Goal: Task Accomplishment & Management: Use online tool/utility

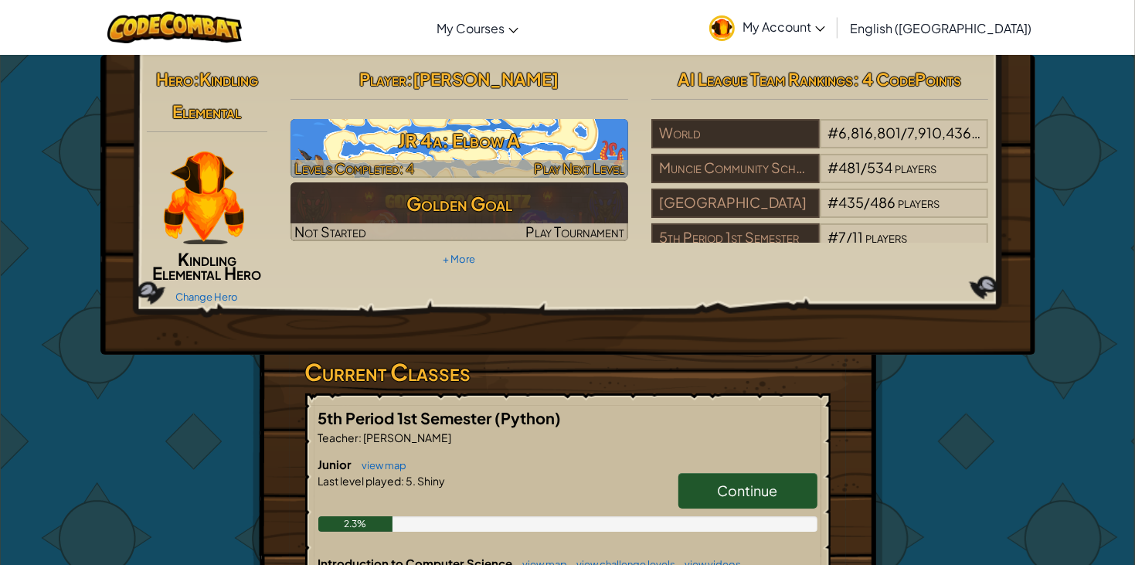
click at [575, 128] on h3 "JR 4a: Elbow A" at bounding box center [460, 140] width 338 height 35
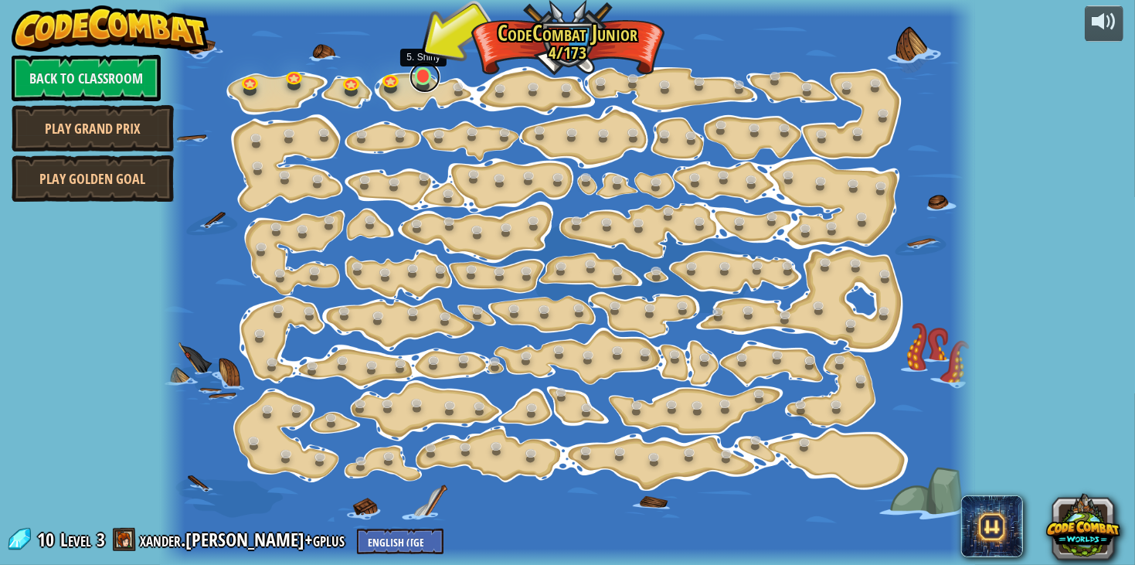
click at [420, 85] on link at bounding box center [425, 77] width 31 height 31
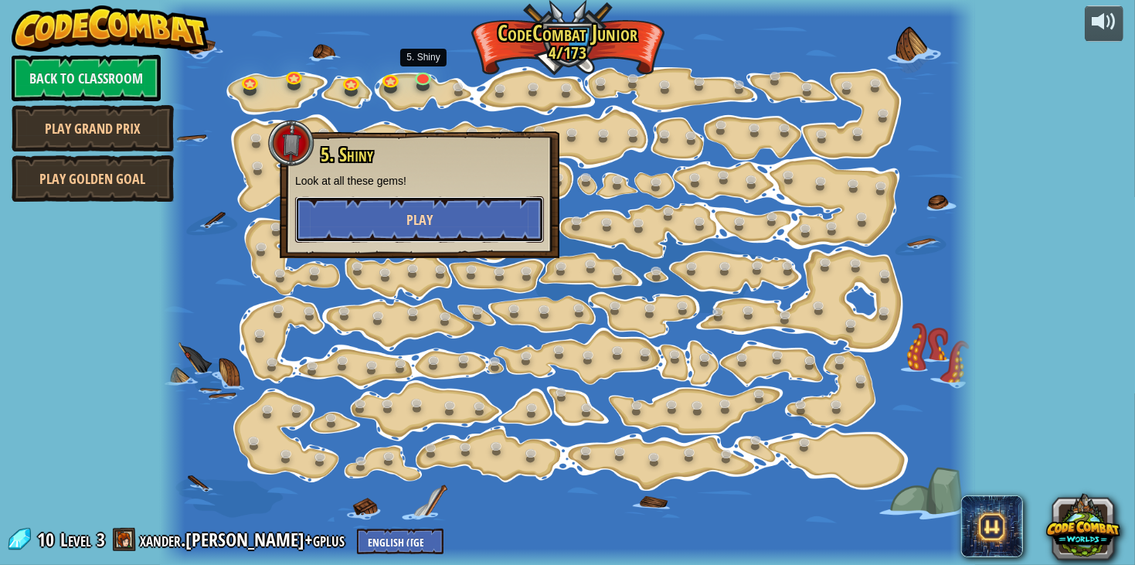
click at [442, 223] on button "Play" at bounding box center [419, 219] width 249 height 46
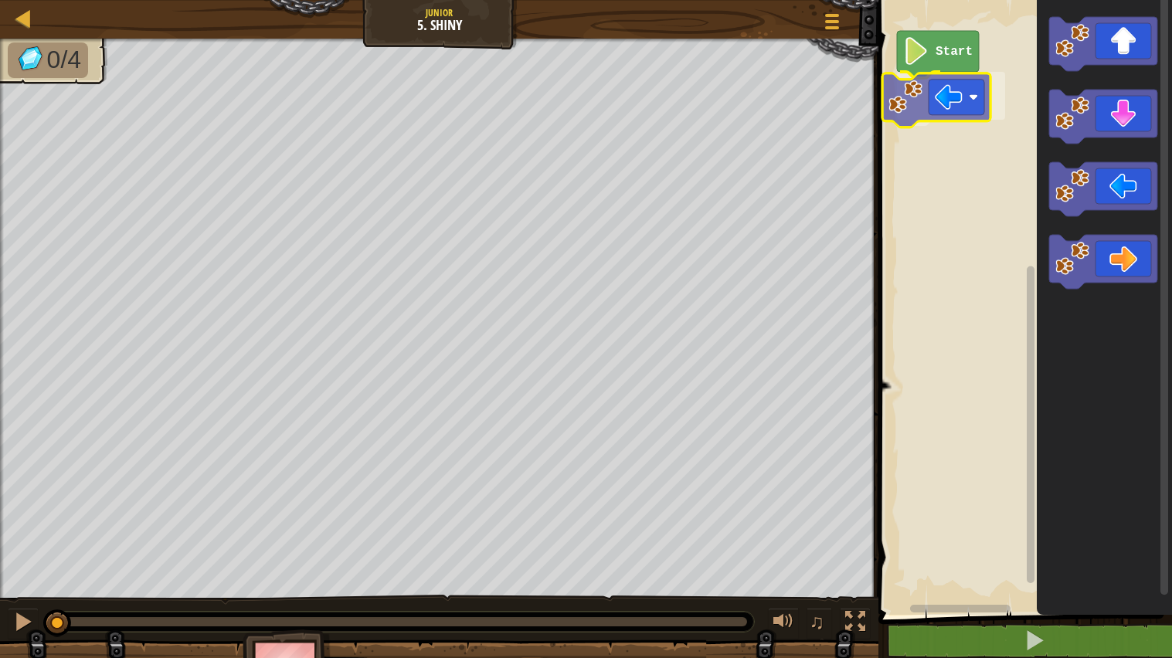
click at [930, 104] on div "Start" at bounding box center [1023, 303] width 298 height 623
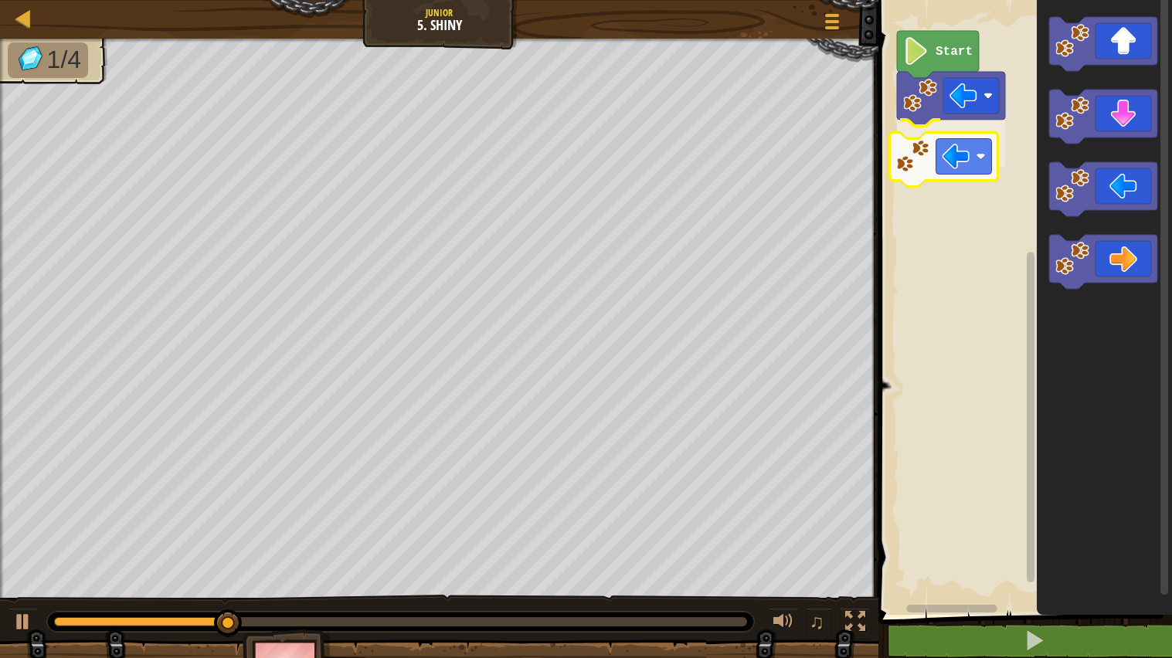
click at [947, 166] on div "Start" at bounding box center [1023, 303] width 298 height 623
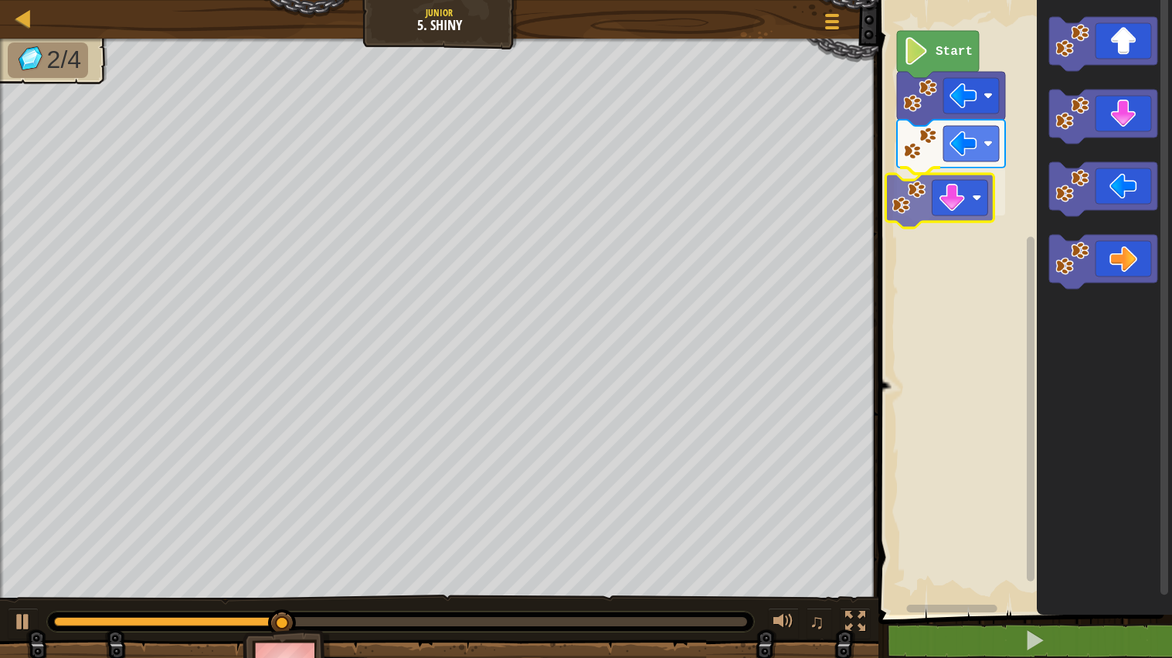
click at [937, 179] on div "Start" at bounding box center [1023, 303] width 298 height 623
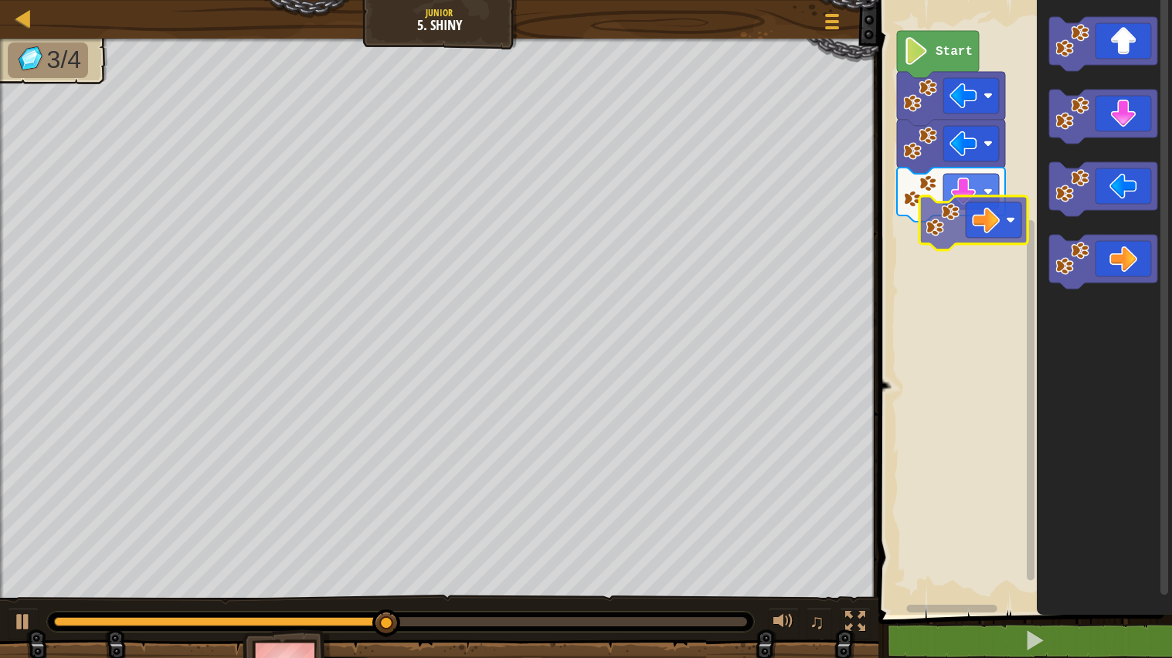
click at [964, 222] on div "Start" at bounding box center [1023, 303] width 298 height 623
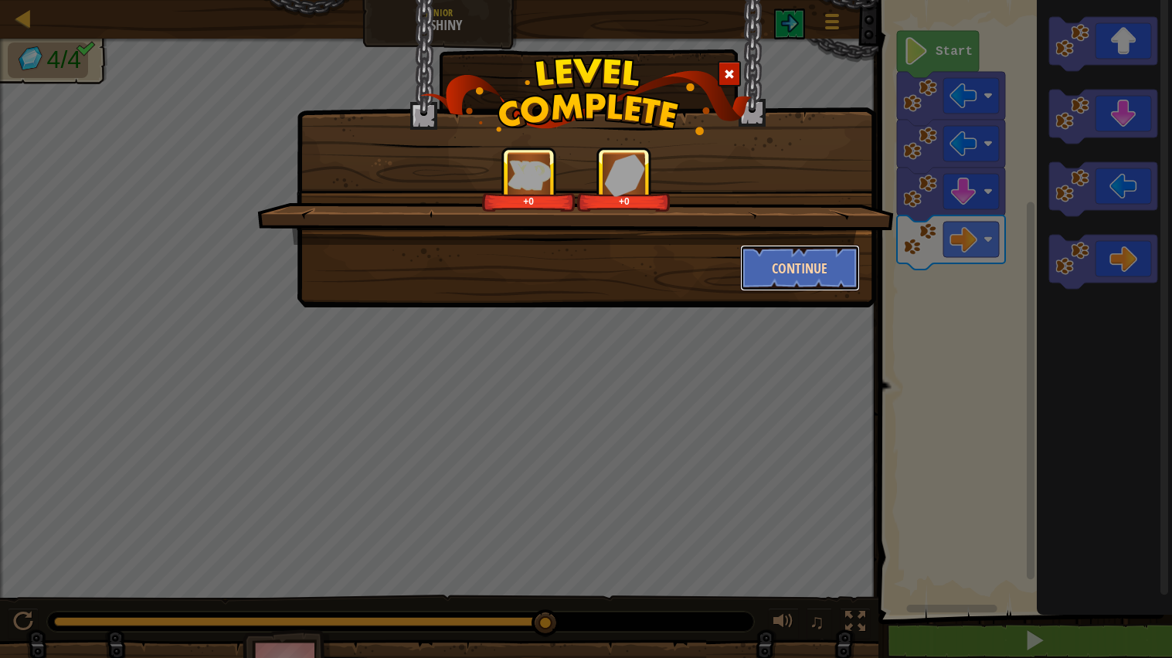
click at [806, 247] on button "Continue" at bounding box center [800, 268] width 120 height 46
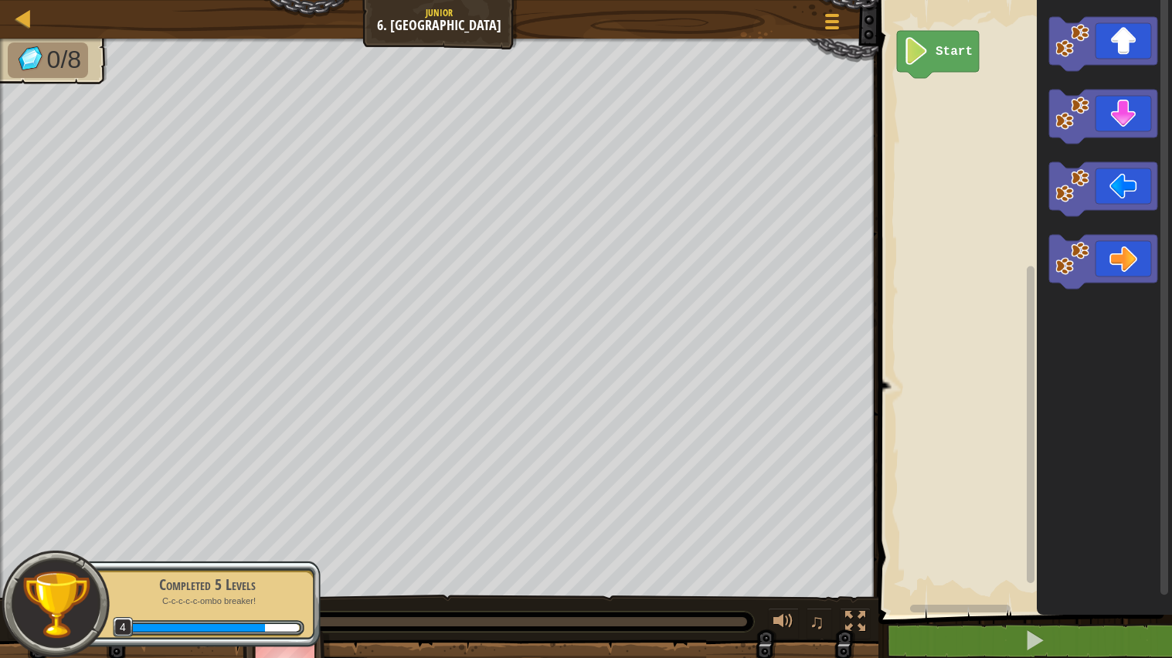
click at [898, 108] on div "Start" at bounding box center [1023, 303] width 298 height 623
click at [904, 107] on div "Start" at bounding box center [1023, 303] width 298 height 623
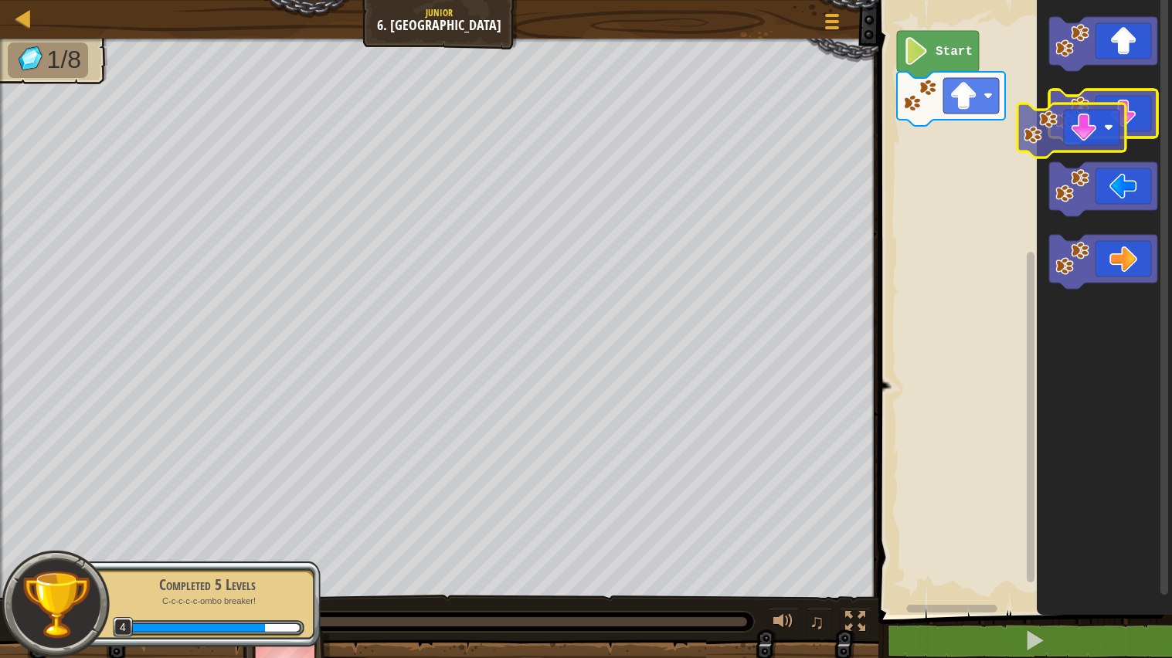
click at [1110, 123] on icon "Blockly Workspace" at bounding box center [1104, 117] width 108 height 54
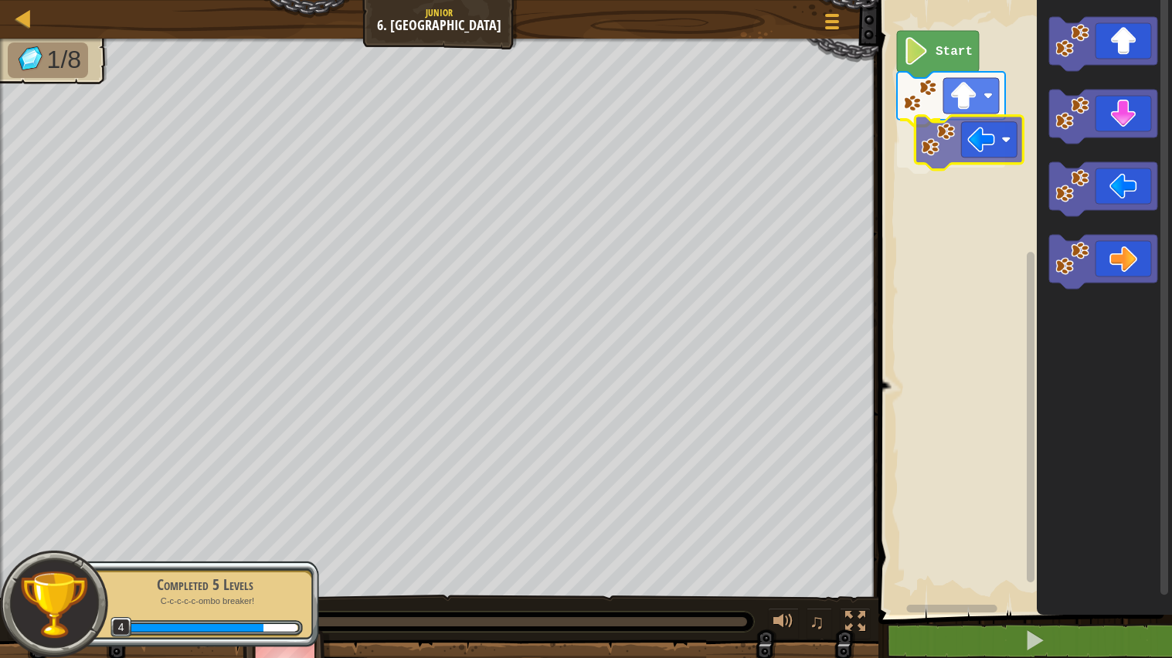
click at [972, 148] on div "Start" at bounding box center [1023, 303] width 298 height 623
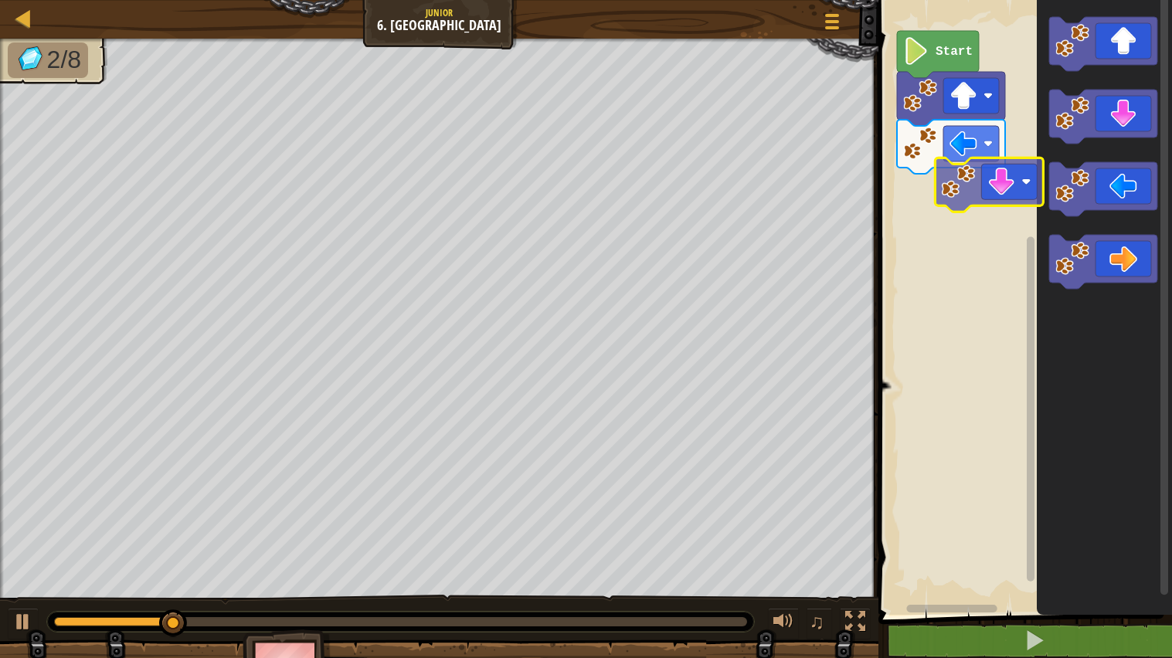
click at [970, 175] on div "Start" at bounding box center [1023, 303] width 298 height 623
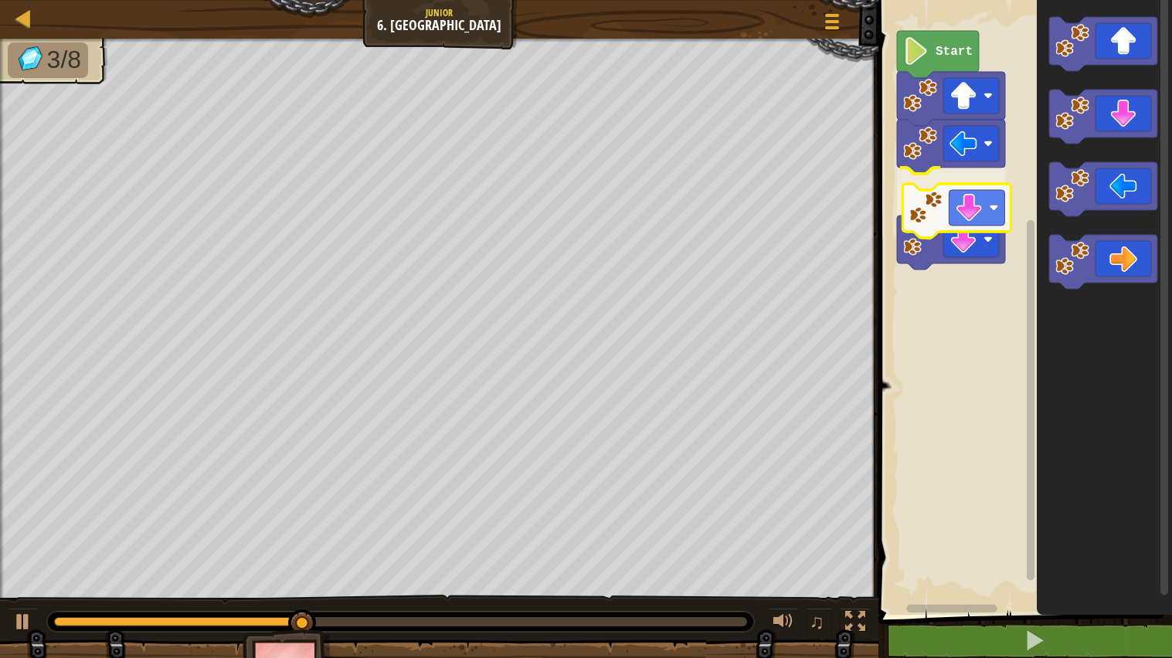
click at [958, 229] on div "Start" at bounding box center [1023, 303] width 298 height 623
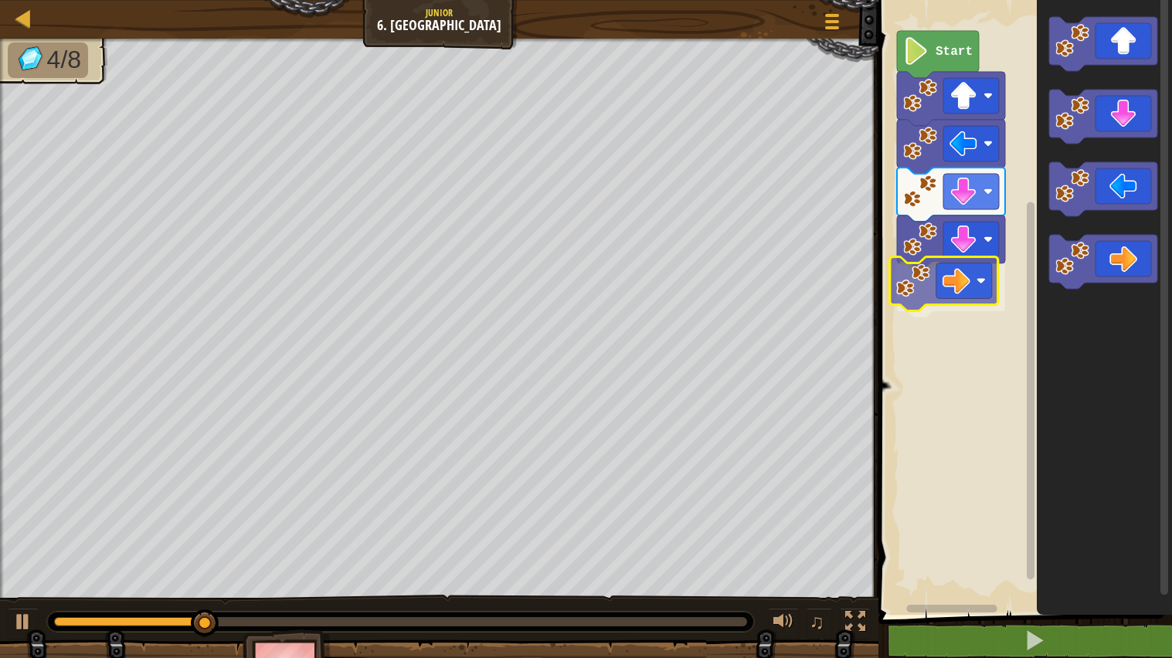
click at [958, 286] on div "Start" at bounding box center [1023, 303] width 298 height 623
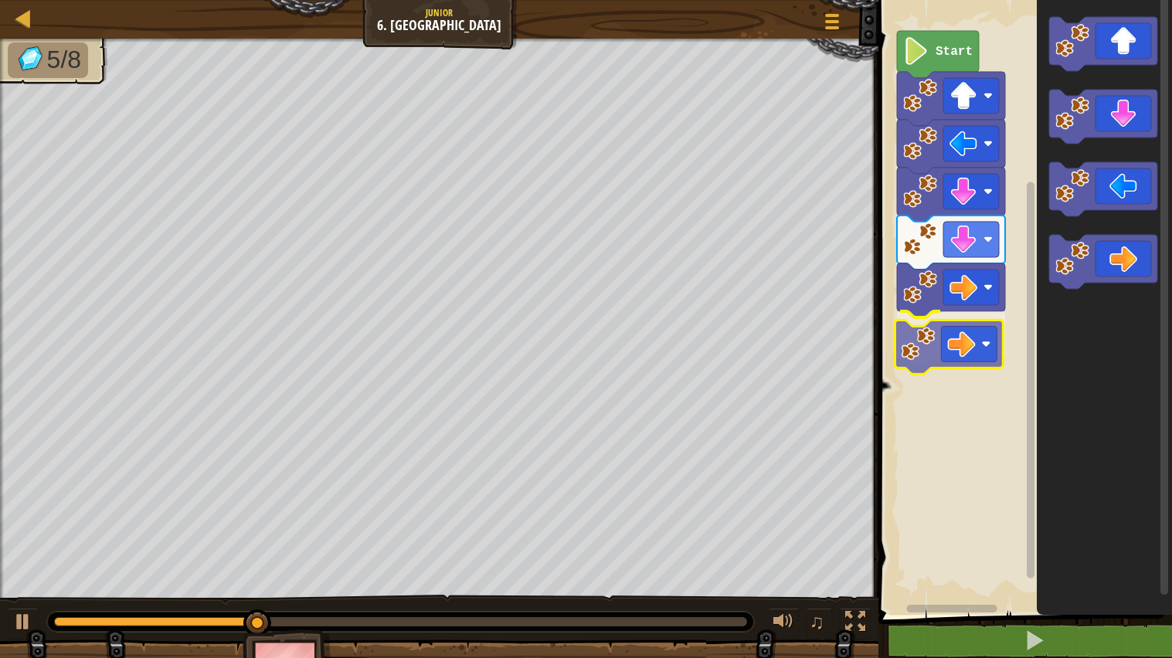
click at [945, 362] on div "Start" at bounding box center [1023, 303] width 298 height 623
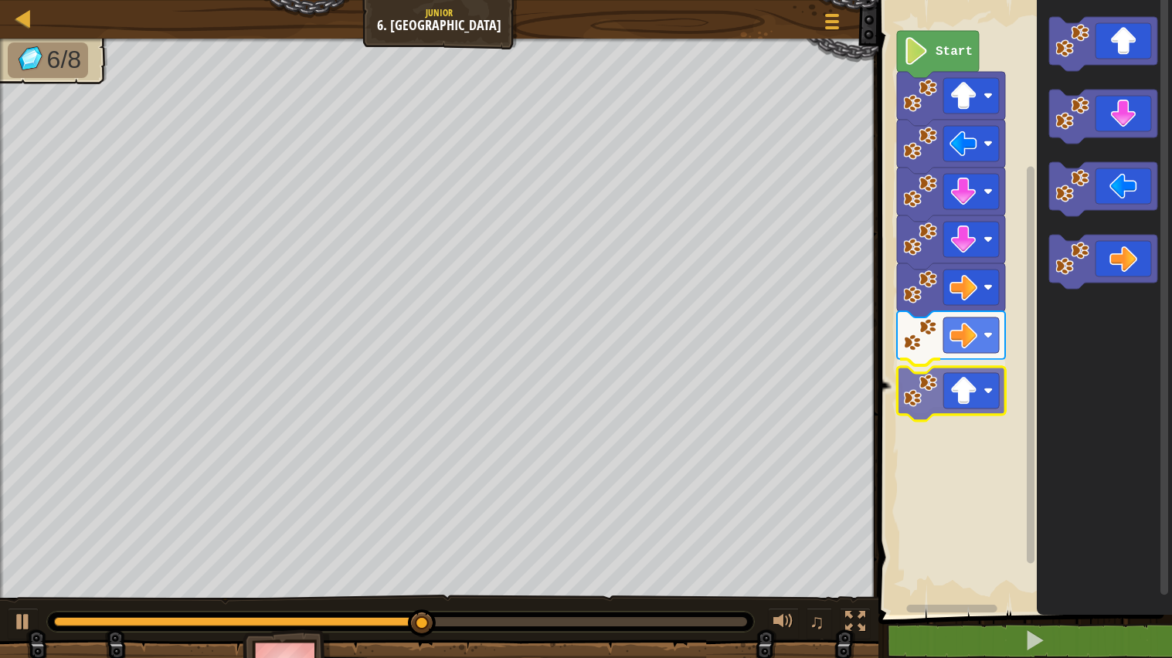
click at [960, 410] on div "Start" at bounding box center [1023, 303] width 298 height 623
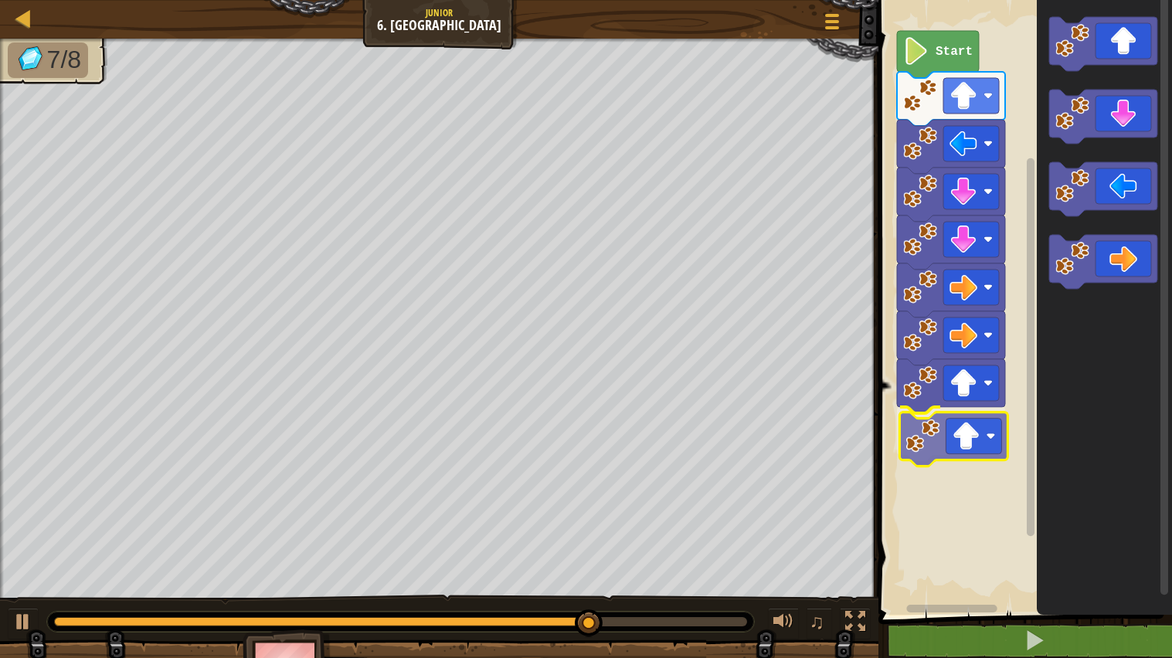
click at [980, 443] on div "Start" at bounding box center [1023, 303] width 298 height 623
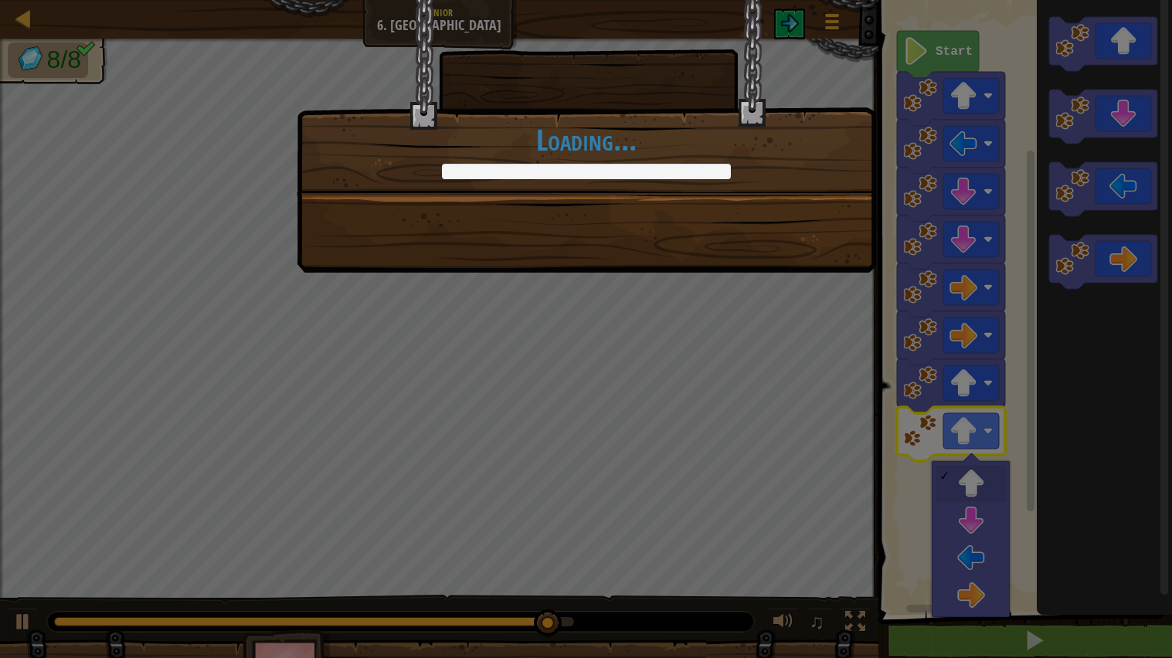
click at [1078, 437] on div "Who left all these gems here? +0 +0 Continue Loading..." at bounding box center [586, 329] width 1172 height 658
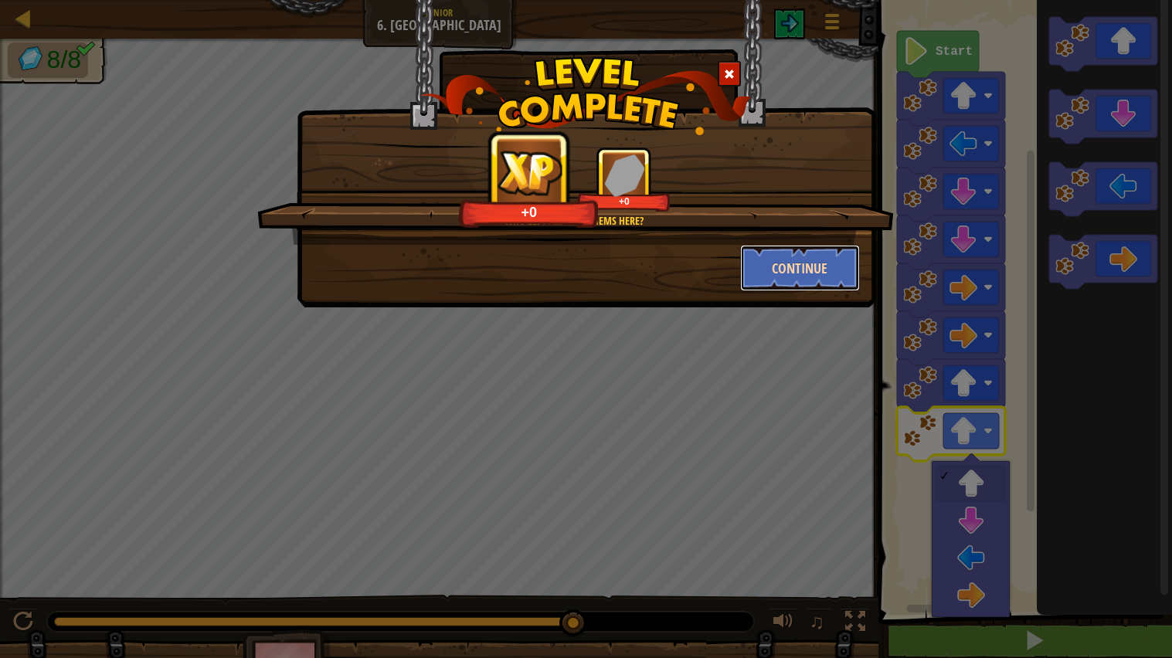
click at [798, 269] on button "Continue" at bounding box center [800, 268] width 120 height 46
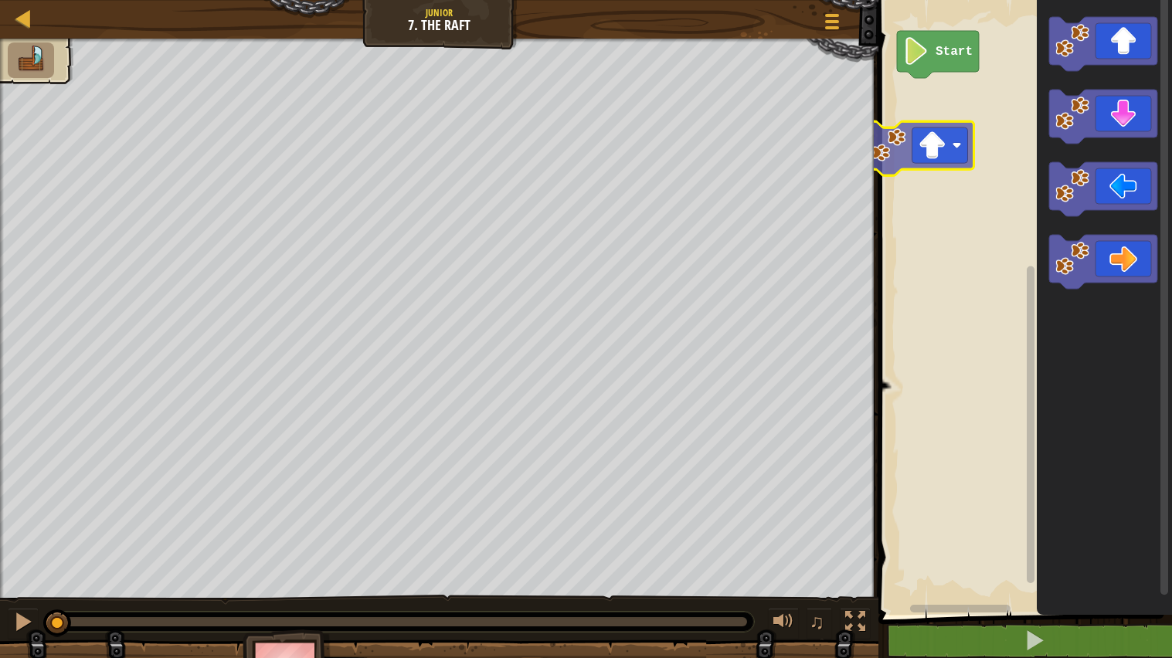
click at [945, 136] on div "Start" at bounding box center [1023, 303] width 298 height 623
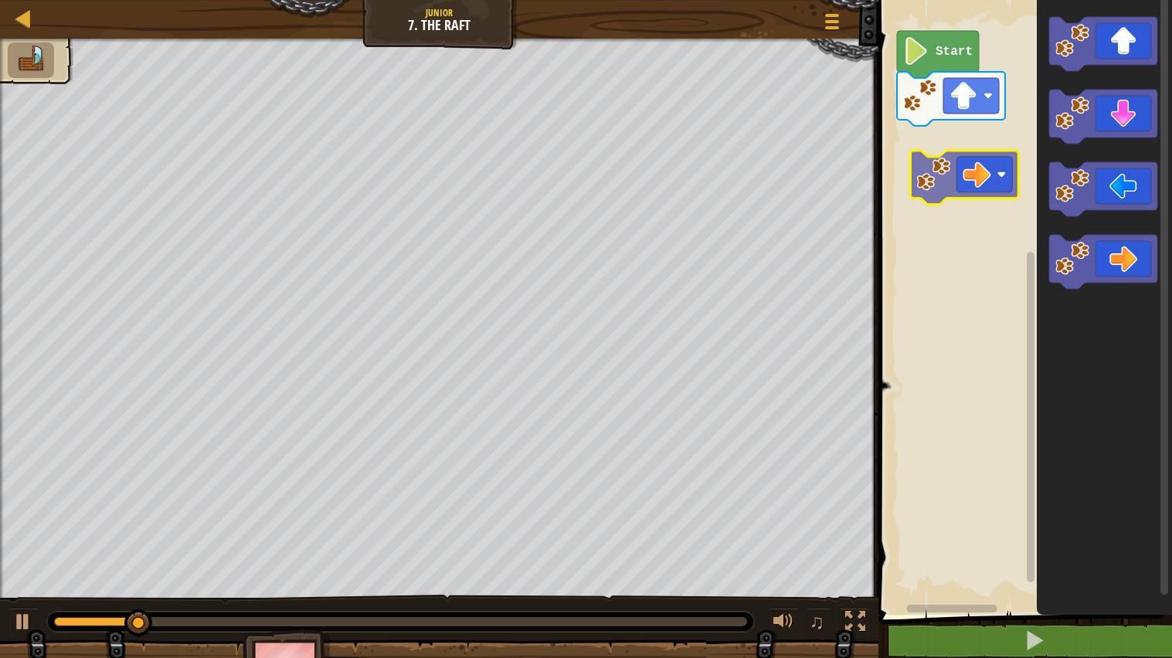
click at [930, 149] on div "Start" at bounding box center [1023, 303] width 298 height 623
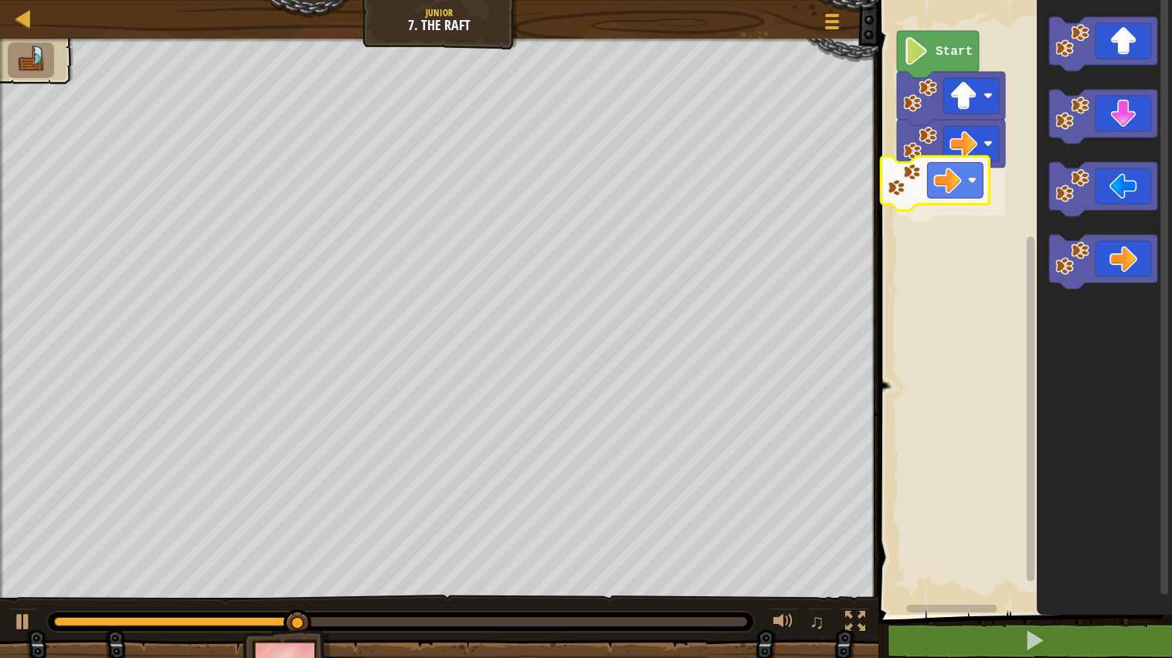
click at [939, 178] on div "Start" at bounding box center [1023, 303] width 298 height 623
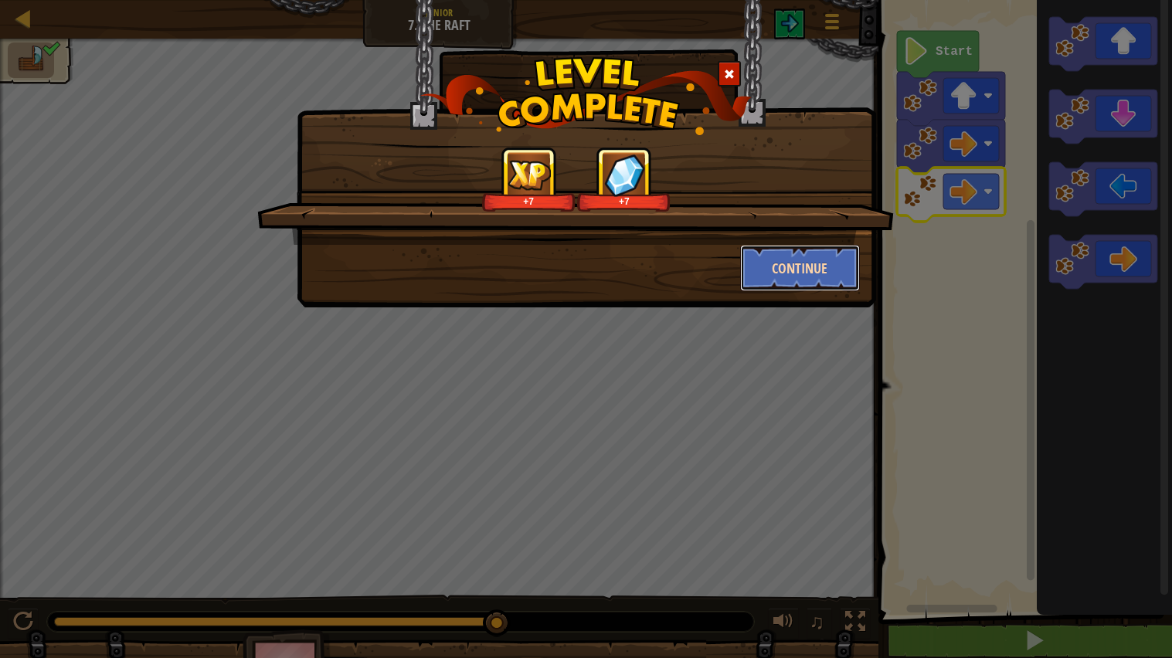
click at [849, 281] on button "Continue" at bounding box center [800, 268] width 120 height 46
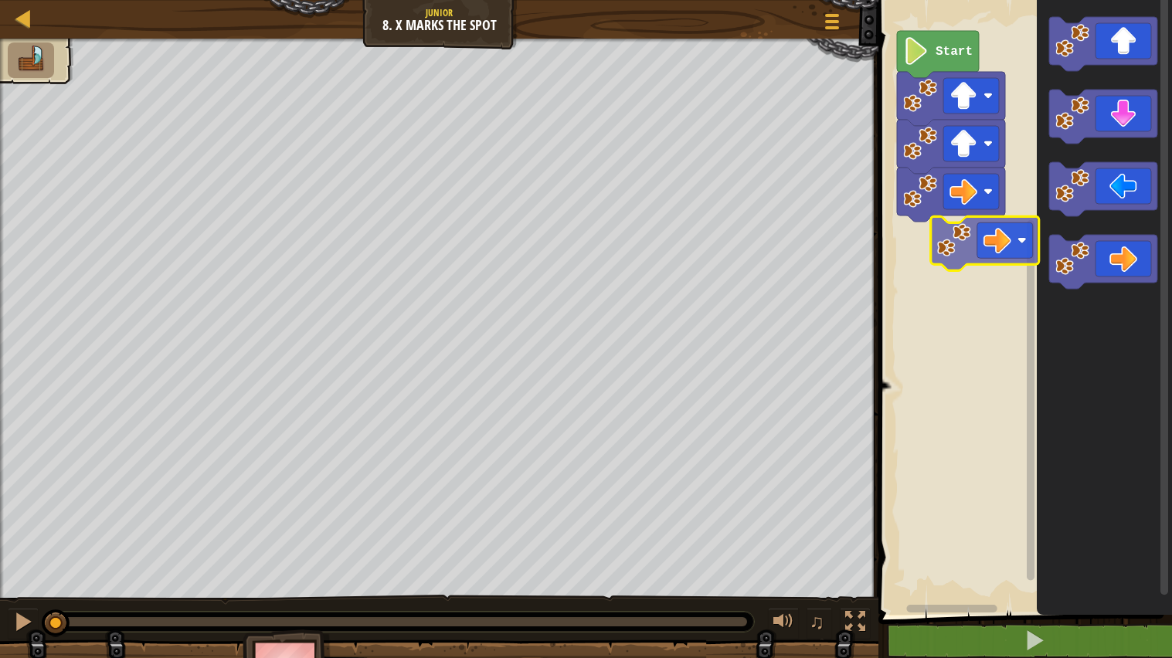
click at [970, 257] on div "Start" at bounding box center [1023, 303] width 298 height 623
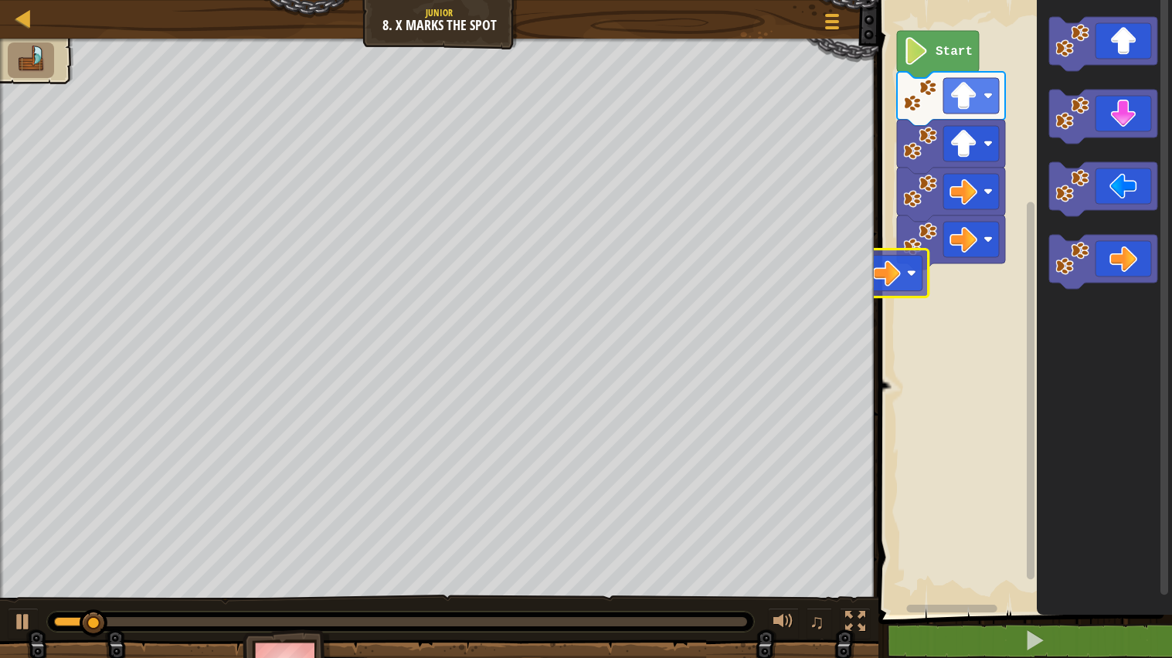
click at [936, 275] on div "Start" at bounding box center [1023, 303] width 298 height 623
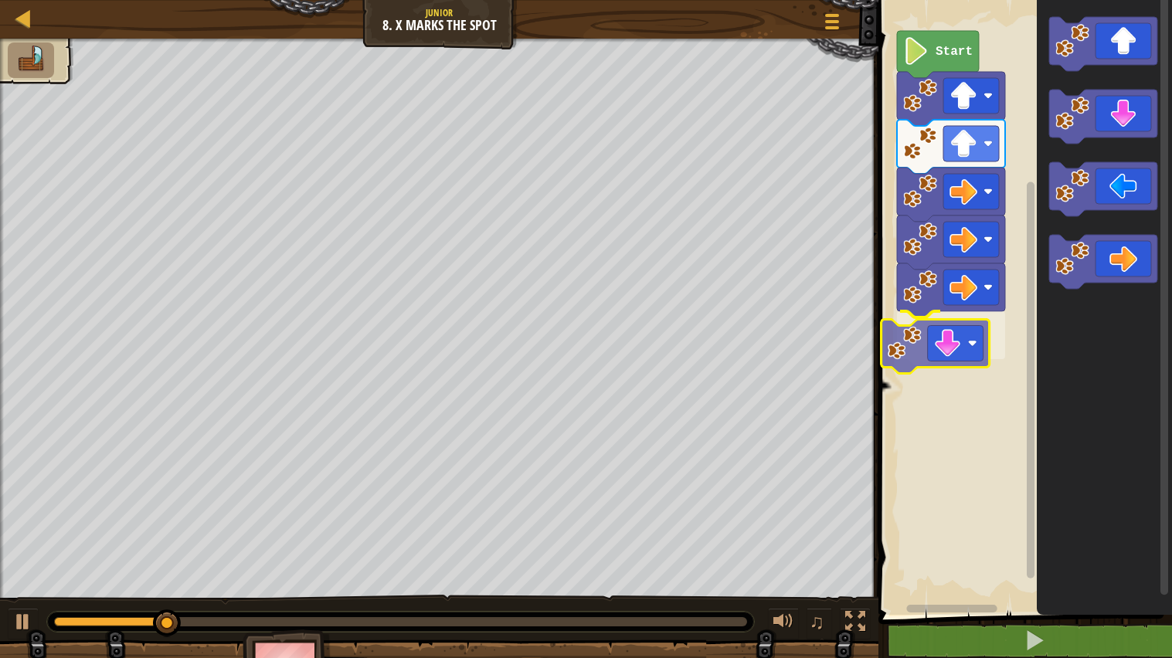
click at [924, 338] on div "Start" at bounding box center [1023, 303] width 298 height 623
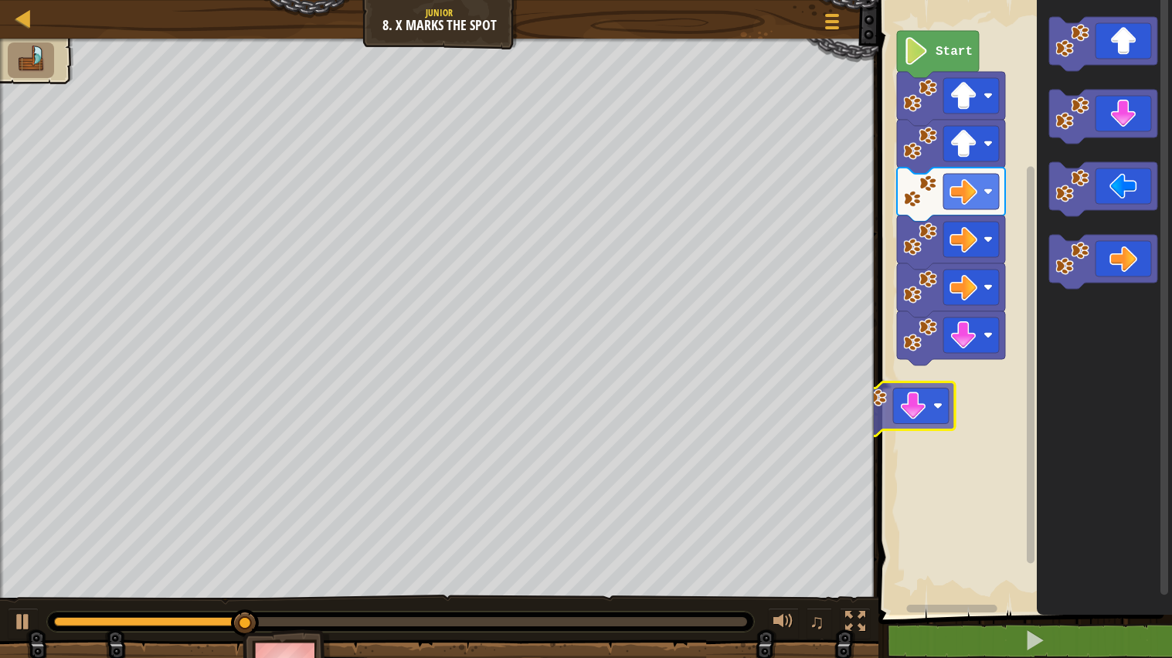
click at [930, 396] on div "Start" at bounding box center [1023, 303] width 298 height 623
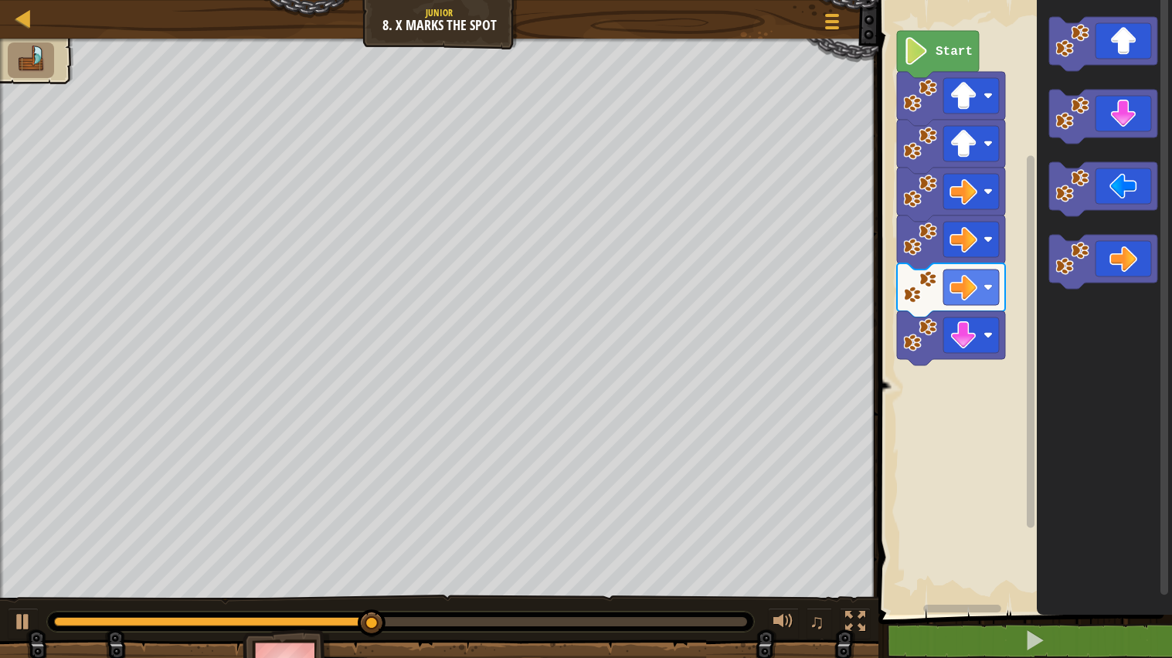
click at [1003, 362] on div "Start" at bounding box center [1023, 303] width 298 height 623
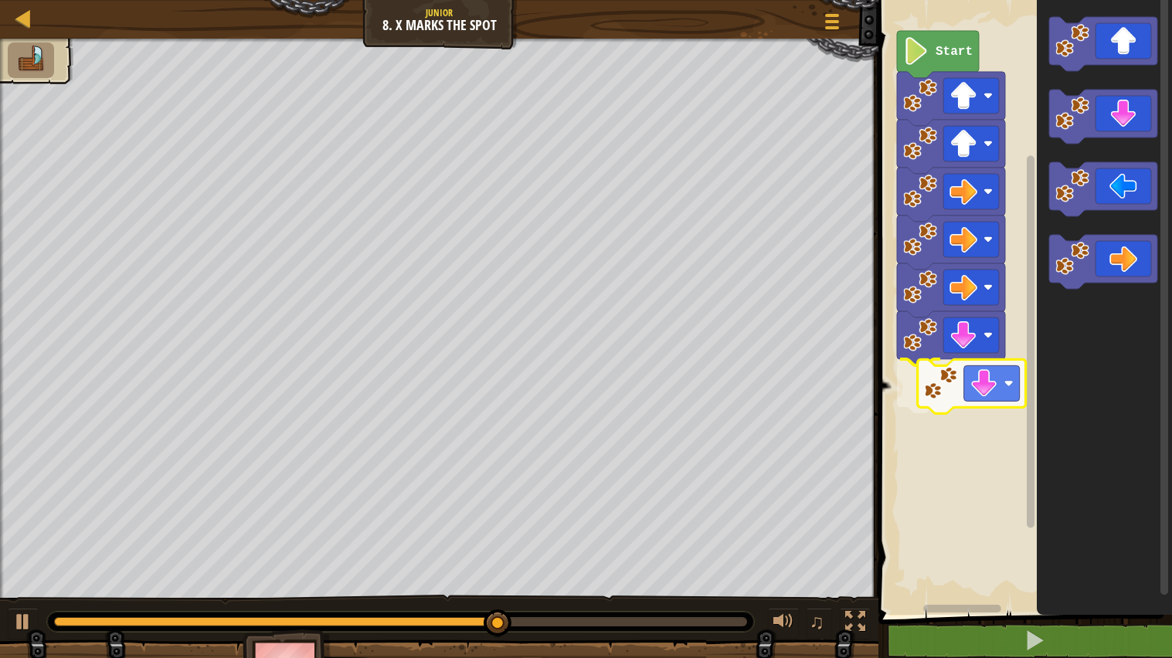
click at [959, 390] on div "Start" at bounding box center [1023, 303] width 298 height 623
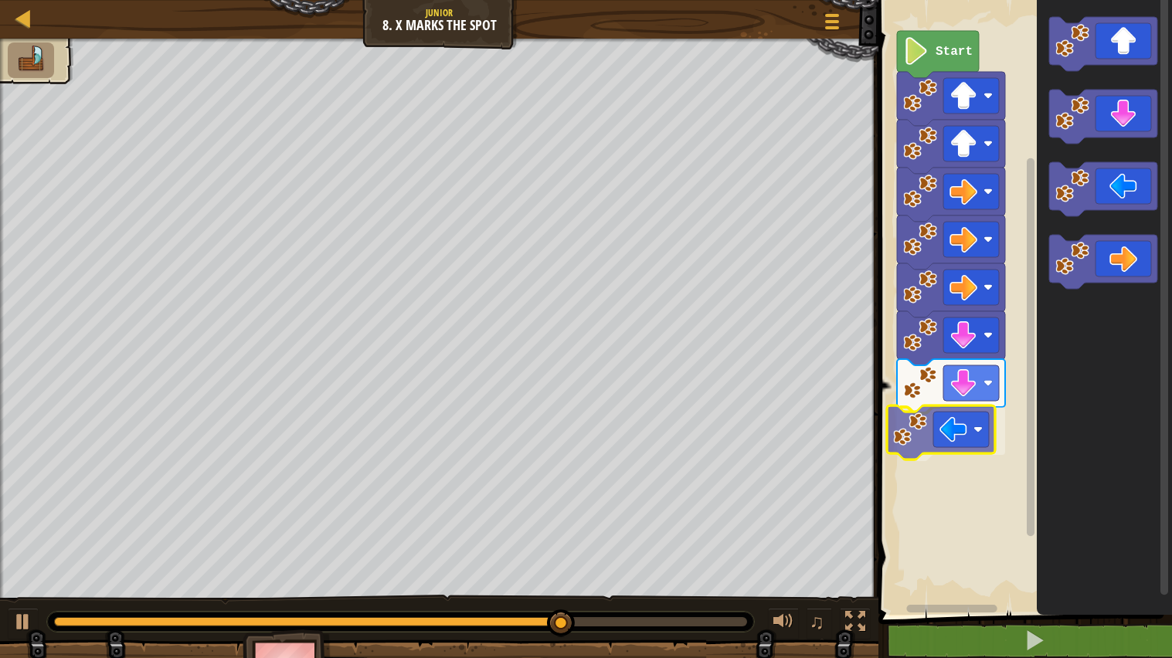
click at [941, 420] on div "Start" at bounding box center [1023, 303] width 298 height 623
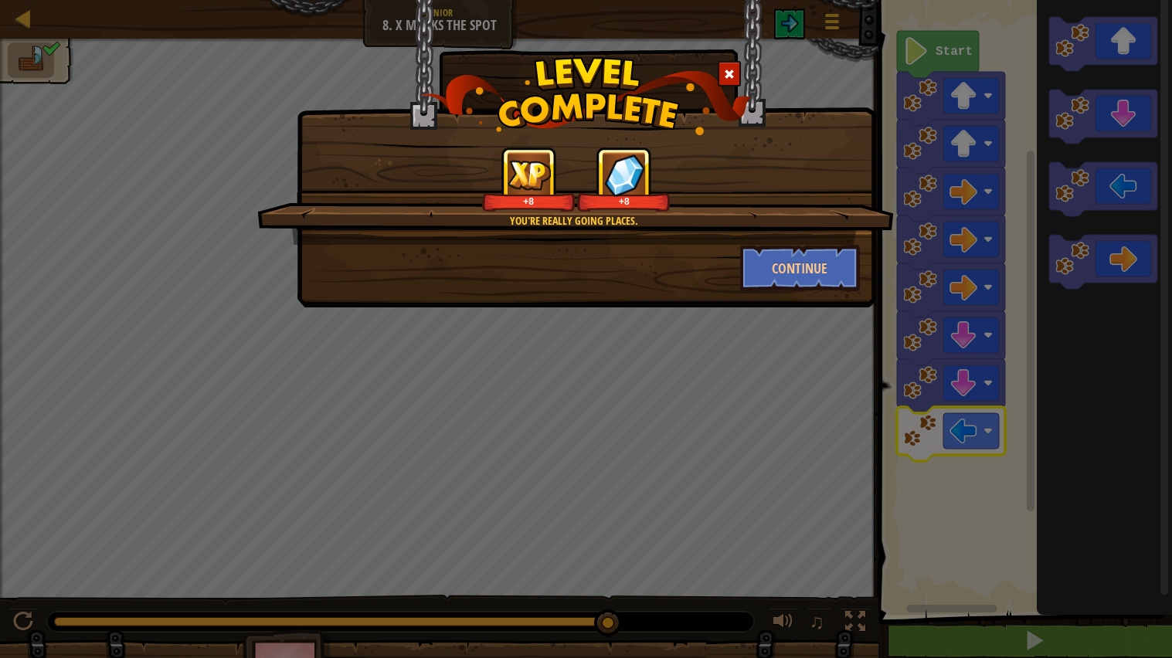
click at [771, 235] on div "You're really going places. +8 +8" at bounding box center [575, 196] width 637 height 98
click at [784, 250] on button "Continue" at bounding box center [800, 268] width 120 height 46
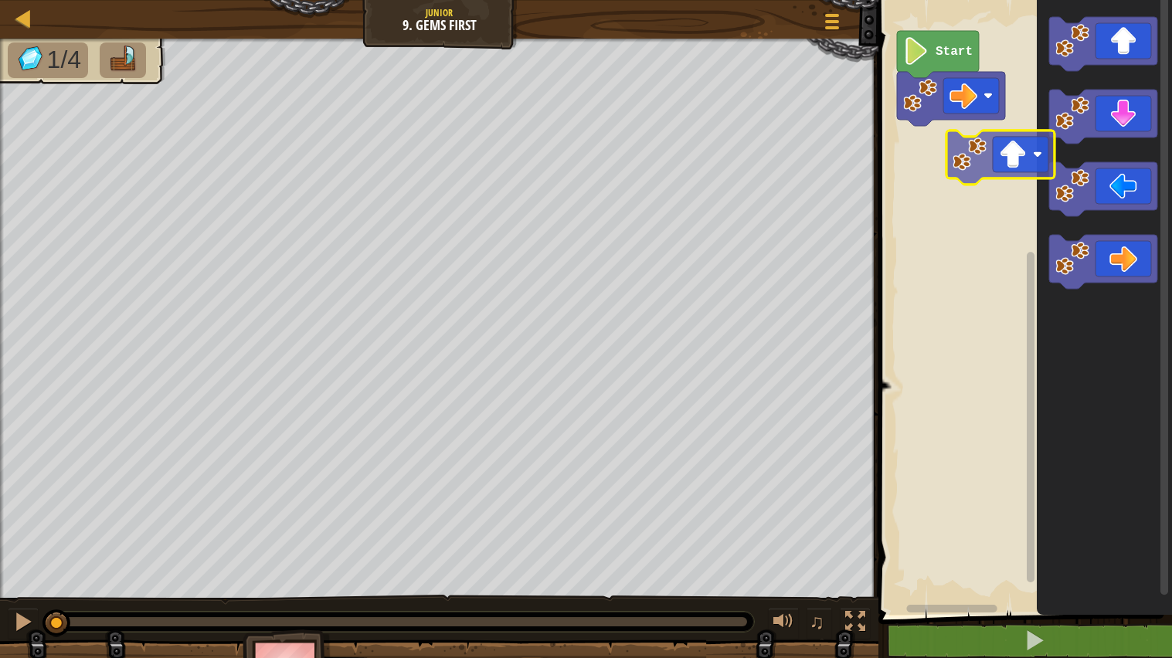
click at [1131, 122] on g "Blockly Workspace" at bounding box center [1104, 153] width 108 height 272
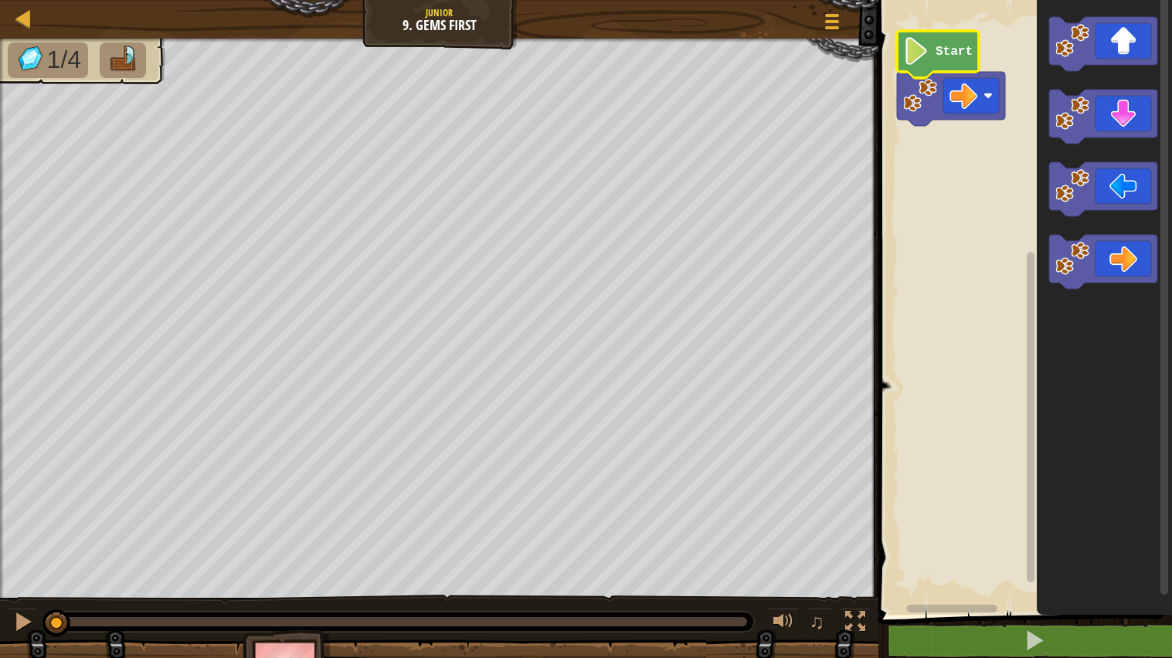
click at [964, 61] on icon "Blockly Workspace" at bounding box center [938, 54] width 82 height 47
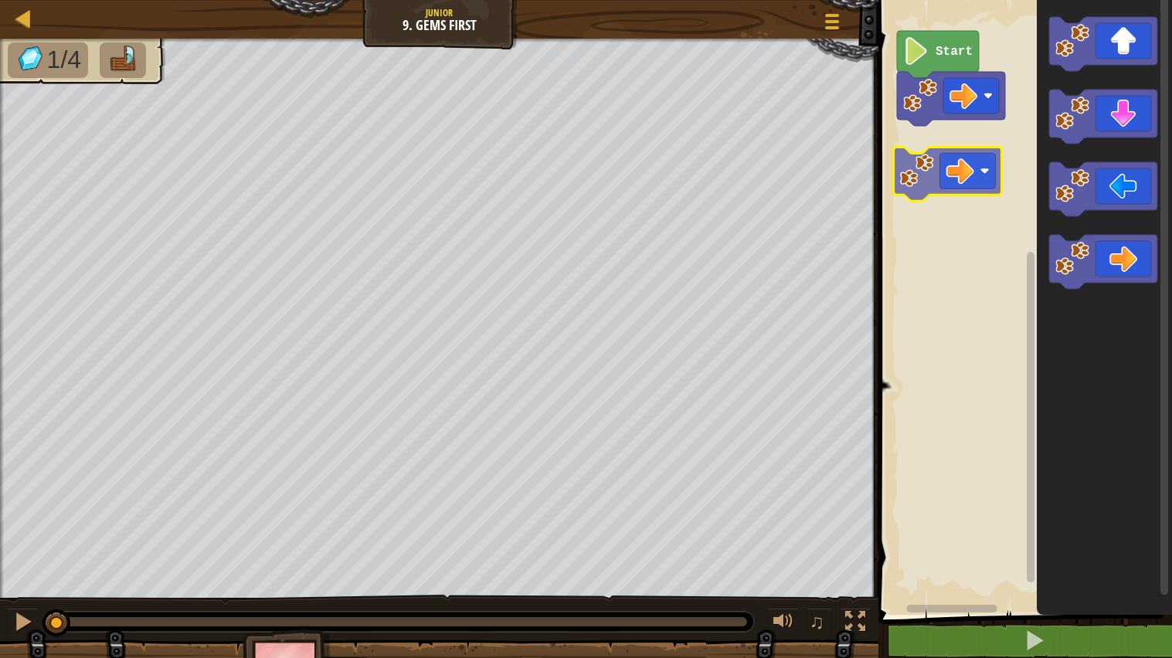
click at [935, 159] on div "Start" at bounding box center [1023, 303] width 298 height 623
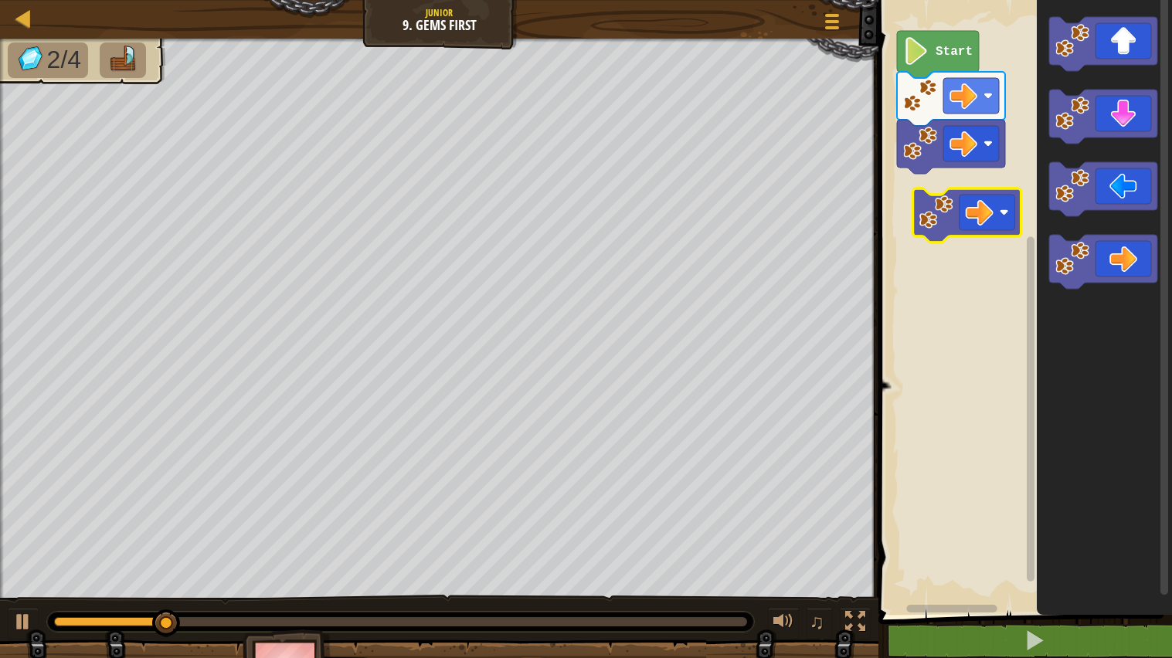
click at [949, 206] on div "Start" at bounding box center [1023, 303] width 298 height 623
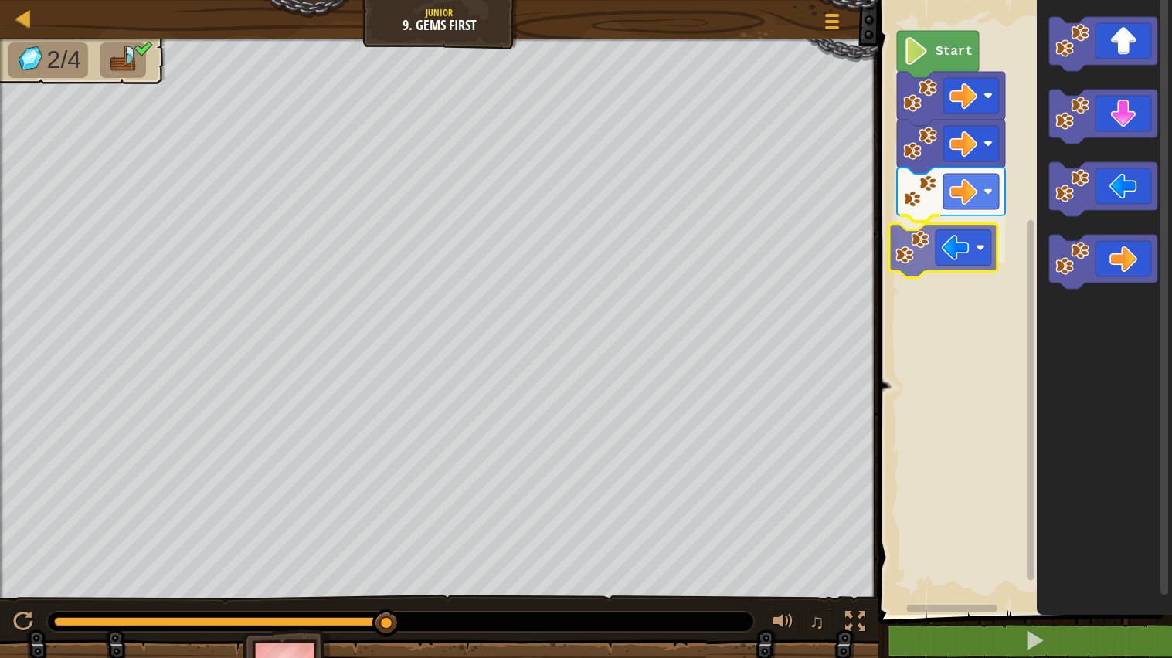
click at [928, 245] on div "Start" at bounding box center [1023, 303] width 298 height 623
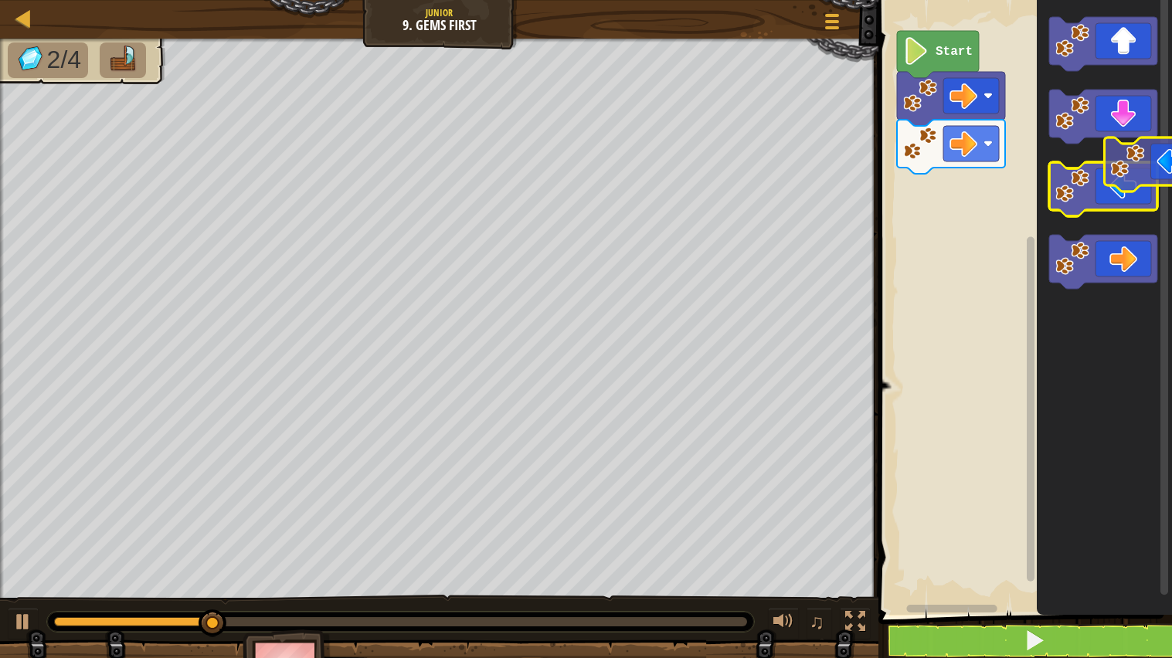
click at [1135, 164] on g "Blockly Workspace" at bounding box center [1104, 189] width 108 height 54
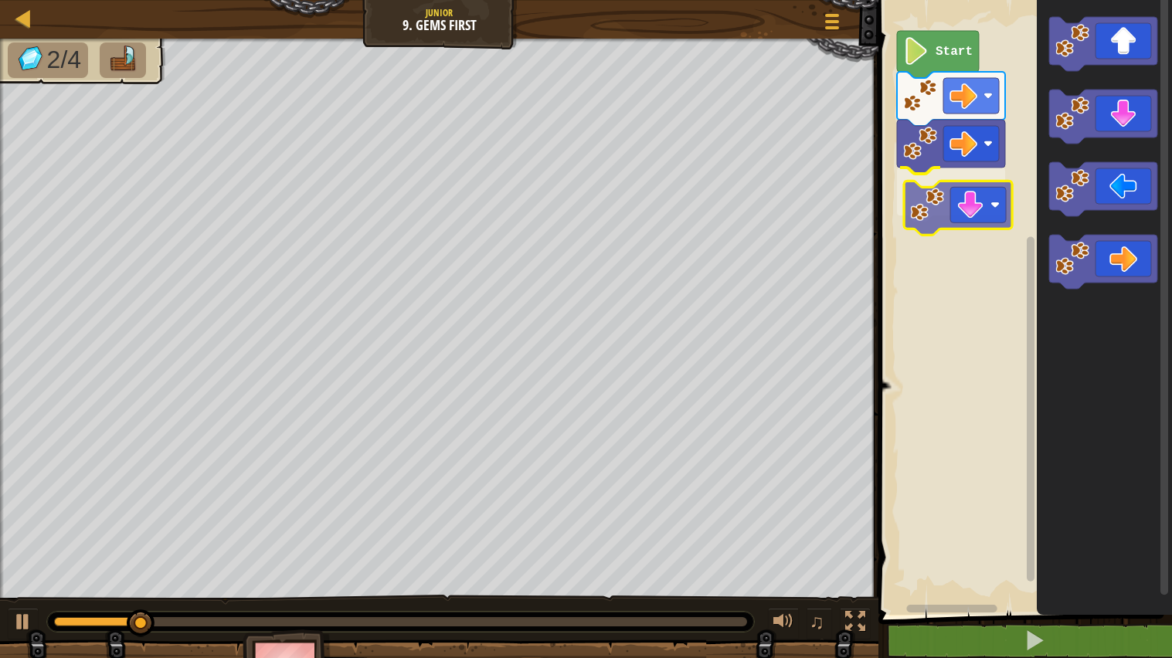
click at [961, 197] on div "Start" at bounding box center [1023, 303] width 298 height 623
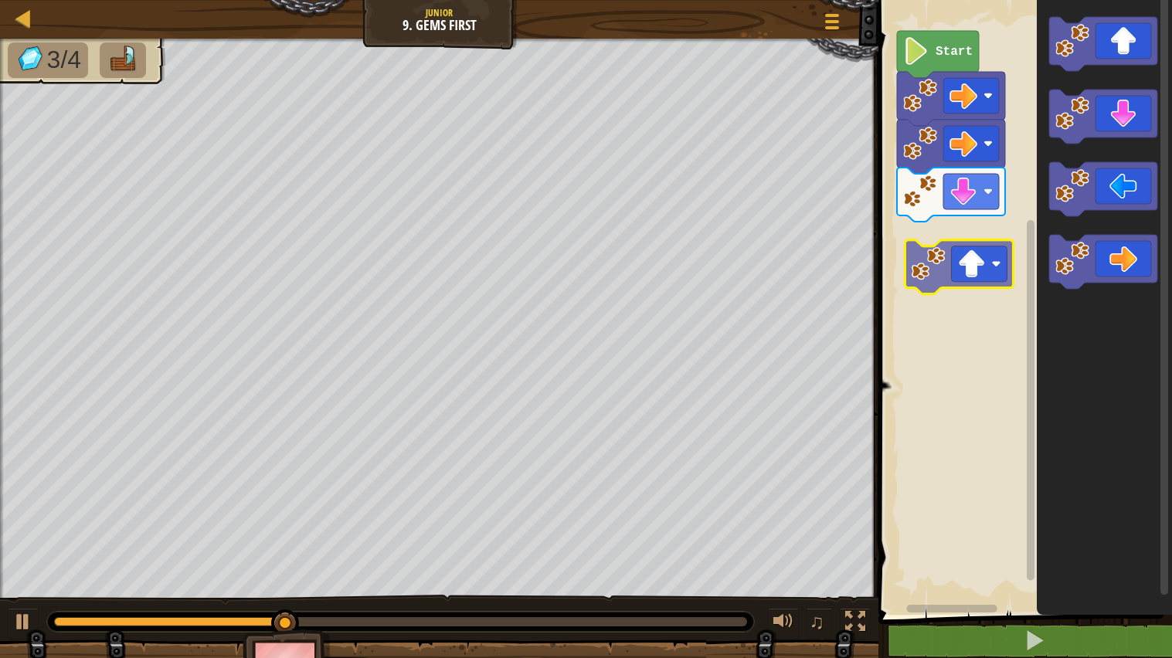
click at [932, 284] on div "Start" at bounding box center [1023, 303] width 298 height 623
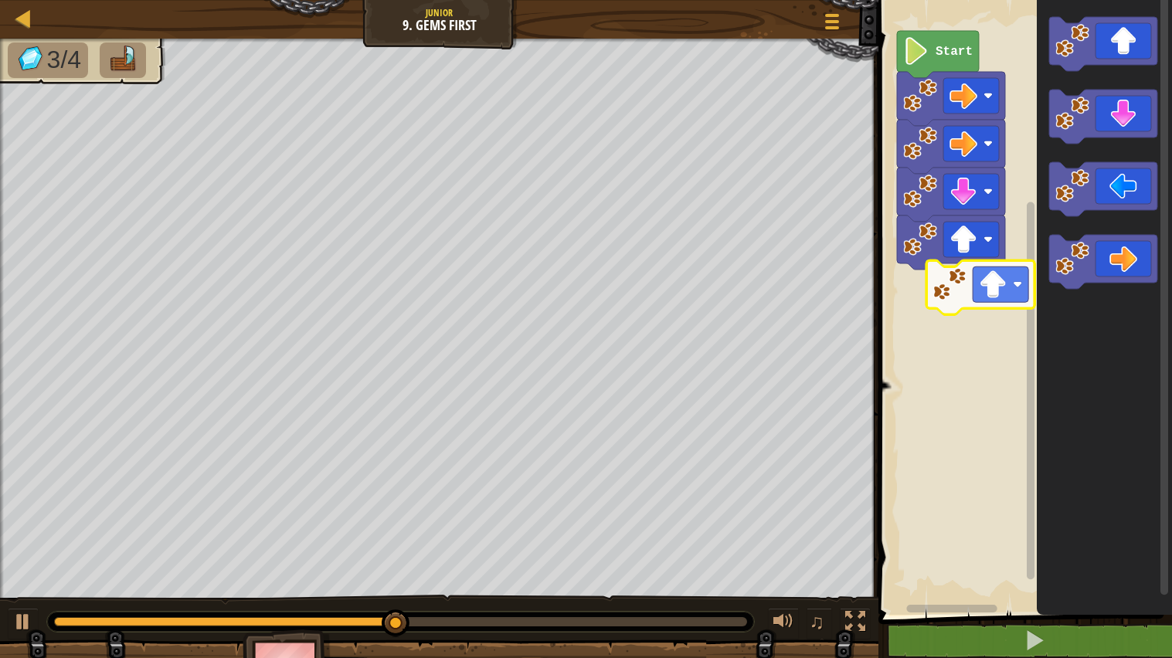
click at [955, 281] on div "Start" at bounding box center [1023, 303] width 298 height 623
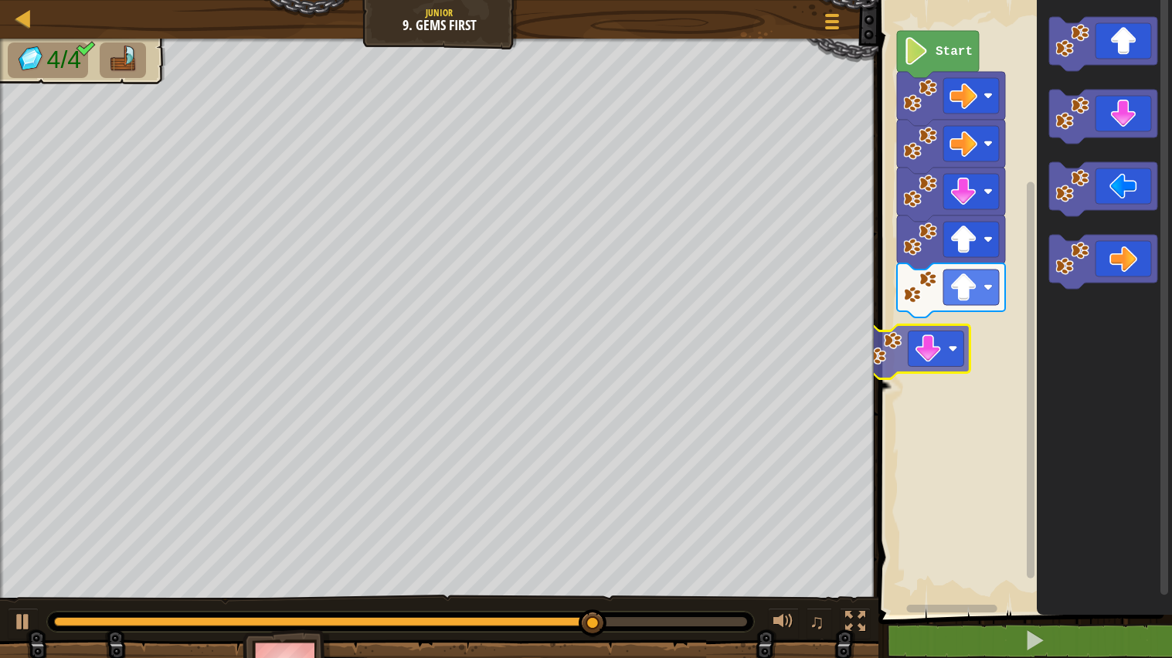
click at [968, 356] on div "Start" at bounding box center [1023, 303] width 298 height 623
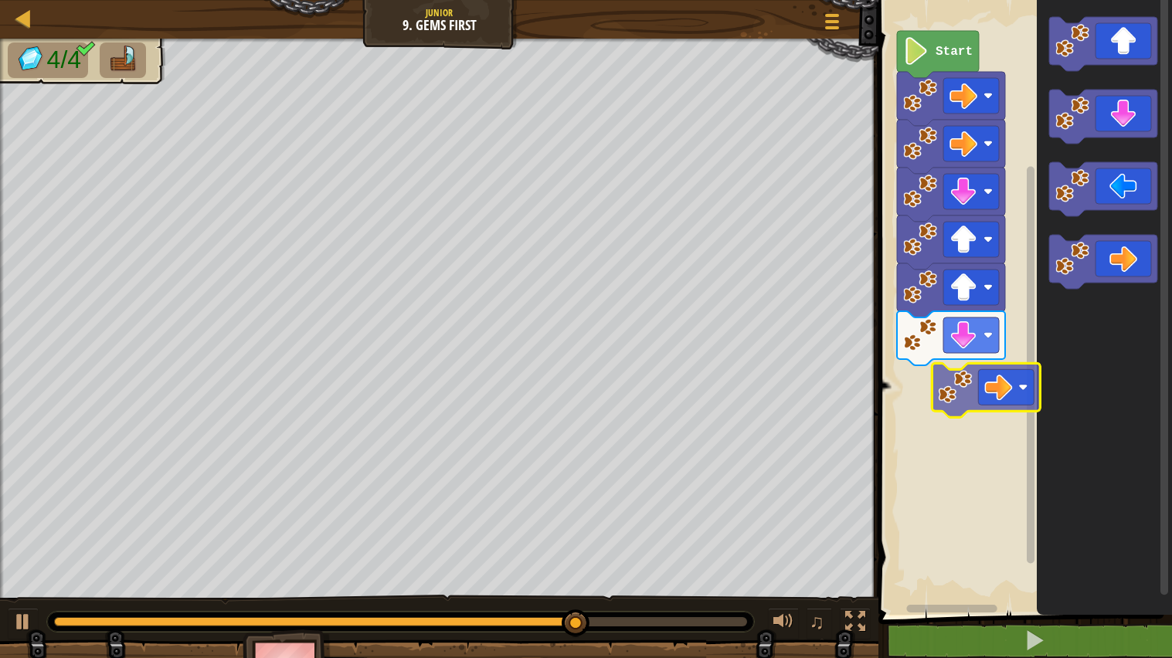
click at [936, 411] on div "Start" at bounding box center [1023, 303] width 298 height 623
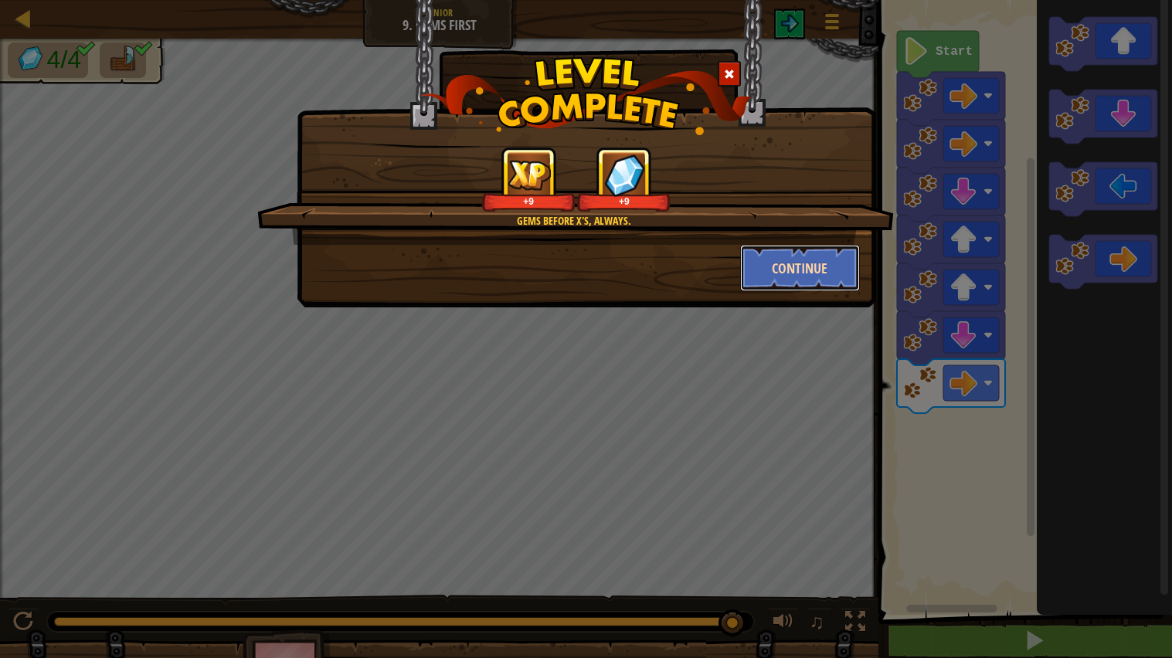
click at [812, 250] on button "Continue" at bounding box center [800, 268] width 120 height 46
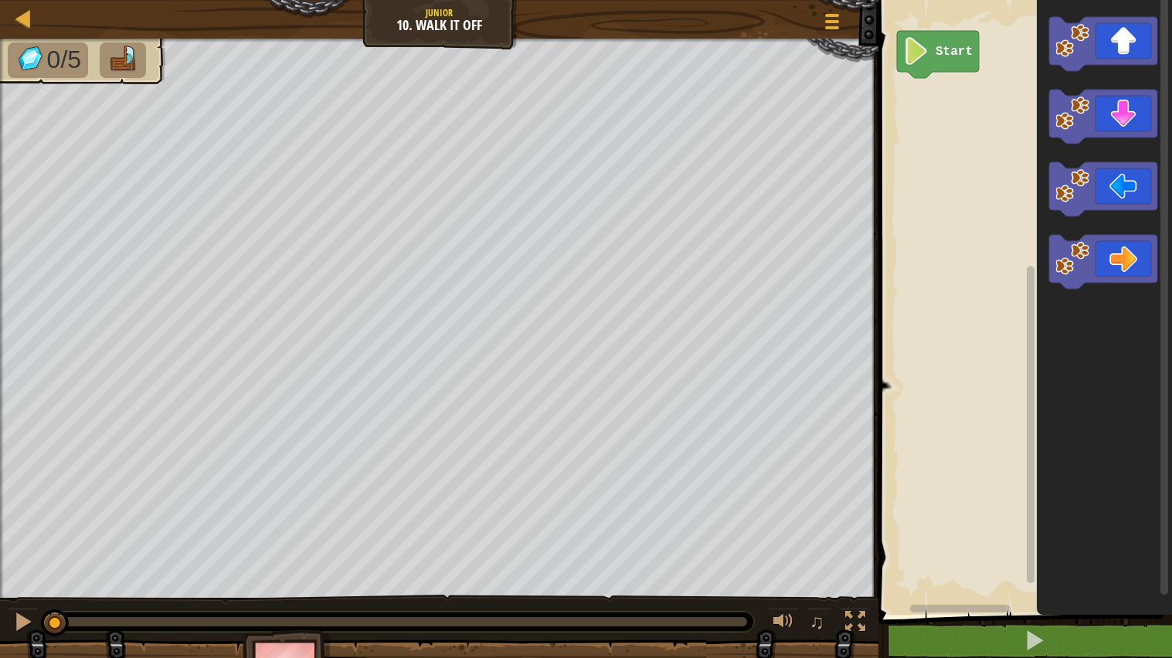
click at [782, 281] on div "Map Junior 10. Walk It Off Game Menu 1 הההההההההההההההההההההההההההההההההההההההה…" at bounding box center [586, 329] width 1172 height 658
click at [932, 139] on div "Start" at bounding box center [1023, 303] width 298 height 623
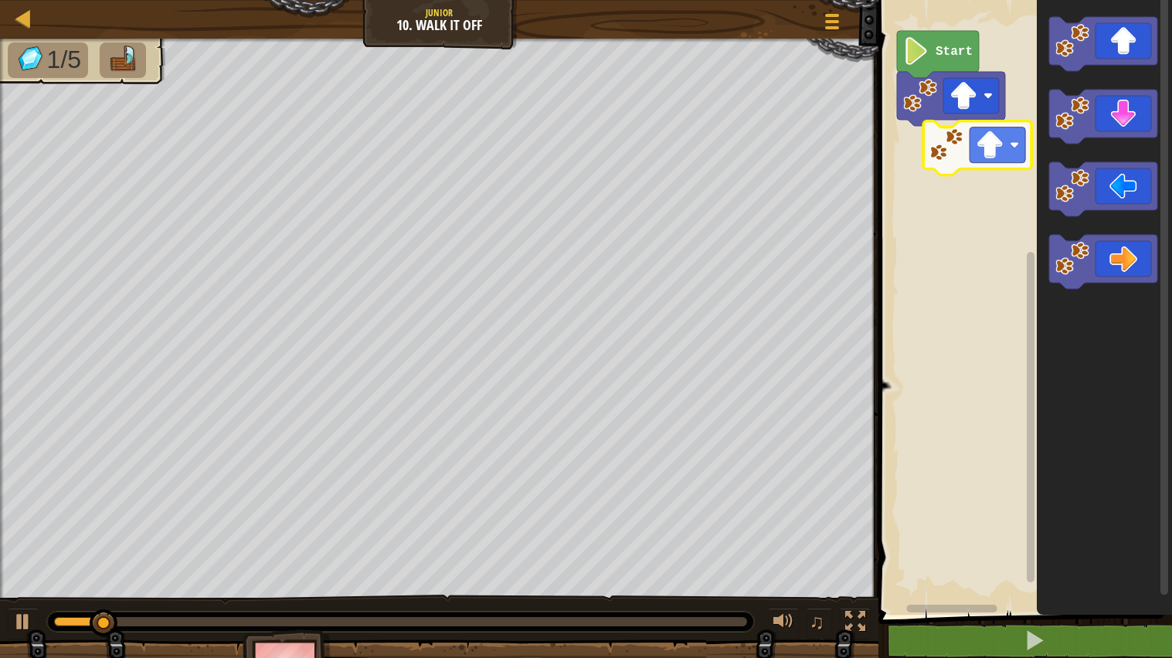
click at [913, 206] on div "Start" at bounding box center [1023, 303] width 298 height 623
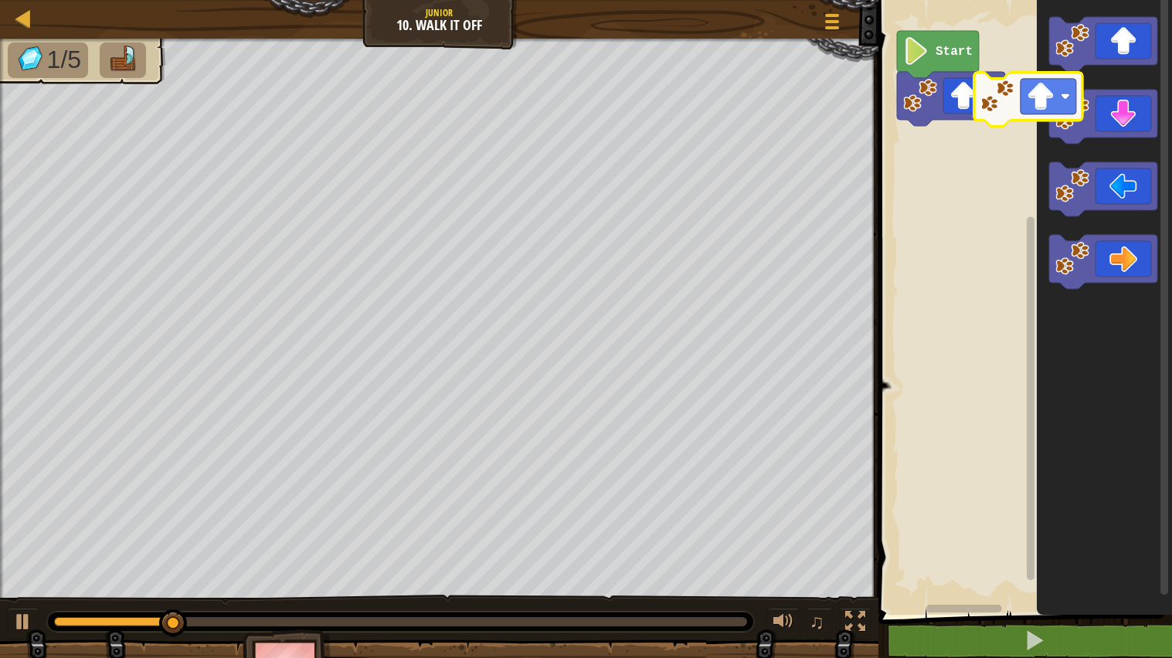
click at [959, 126] on div "Start" at bounding box center [1023, 303] width 298 height 623
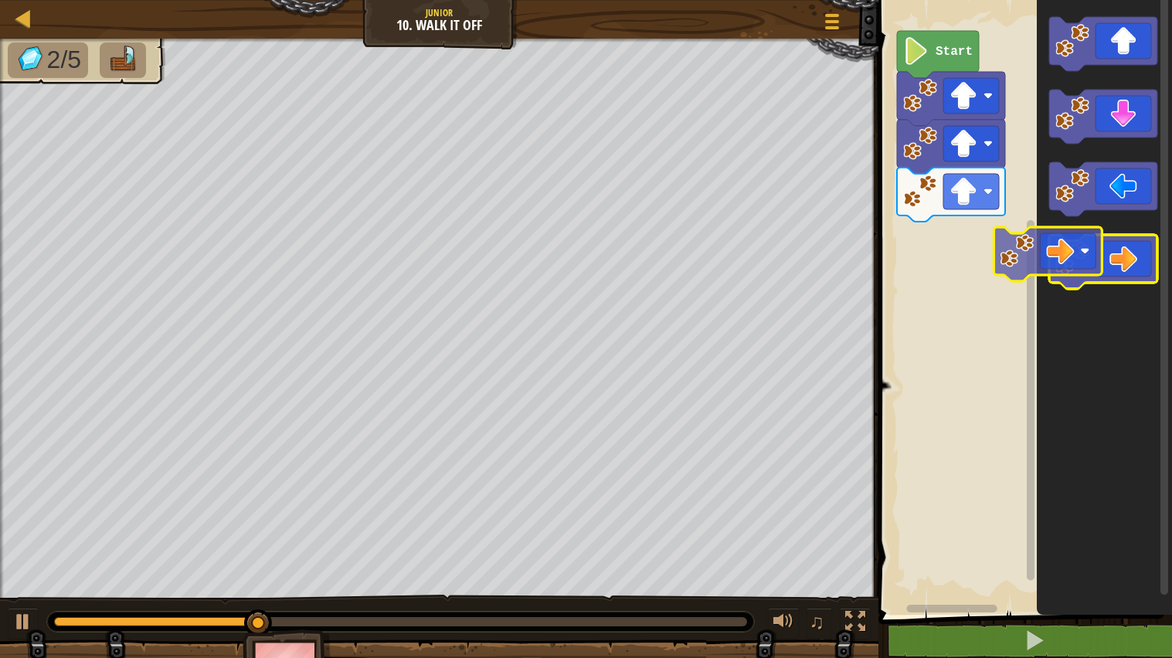
click at [978, 216] on div "Start" at bounding box center [1023, 303] width 298 height 623
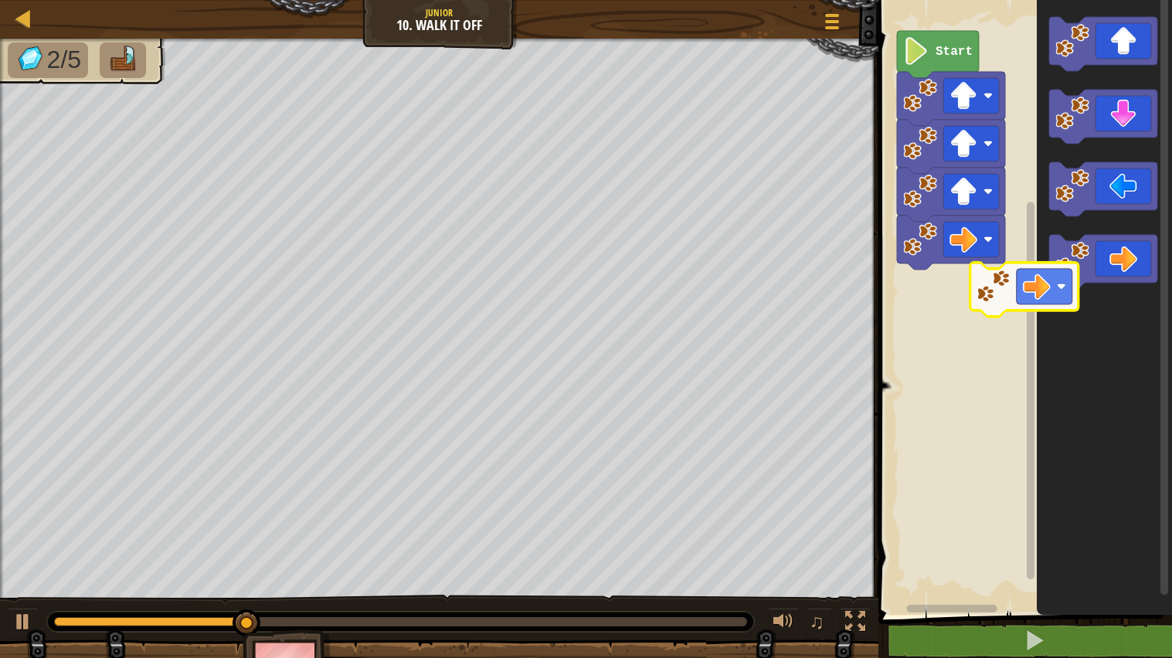
click at [928, 283] on div "Start" at bounding box center [1023, 303] width 298 height 623
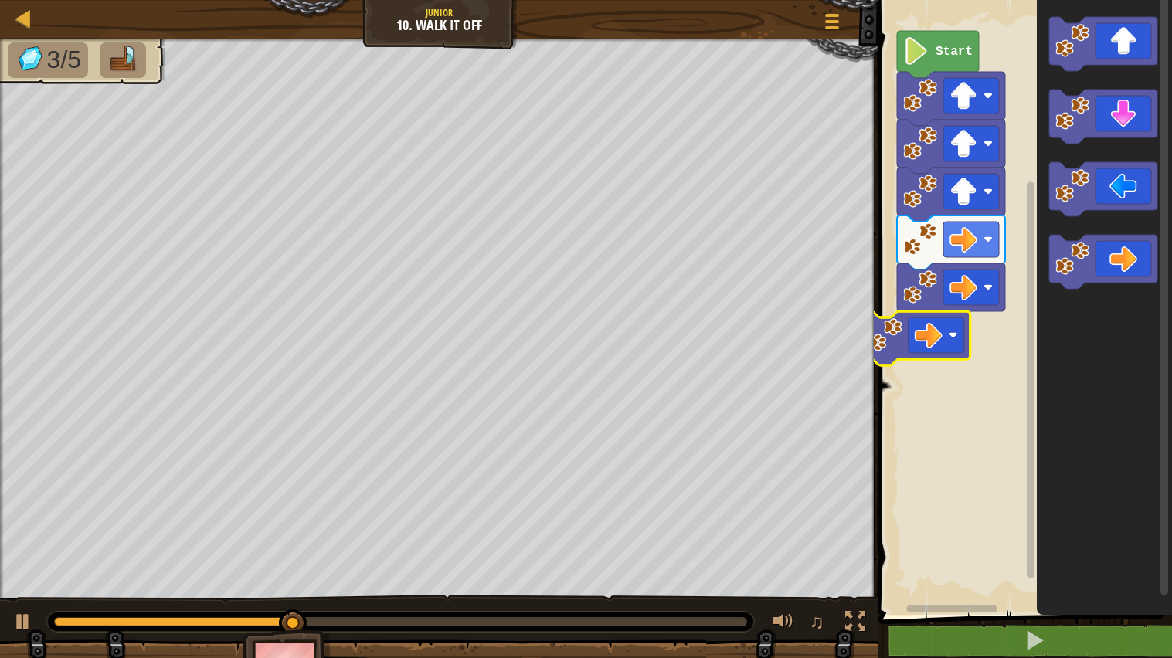
click at [902, 334] on div "Start" at bounding box center [1023, 303] width 298 height 623
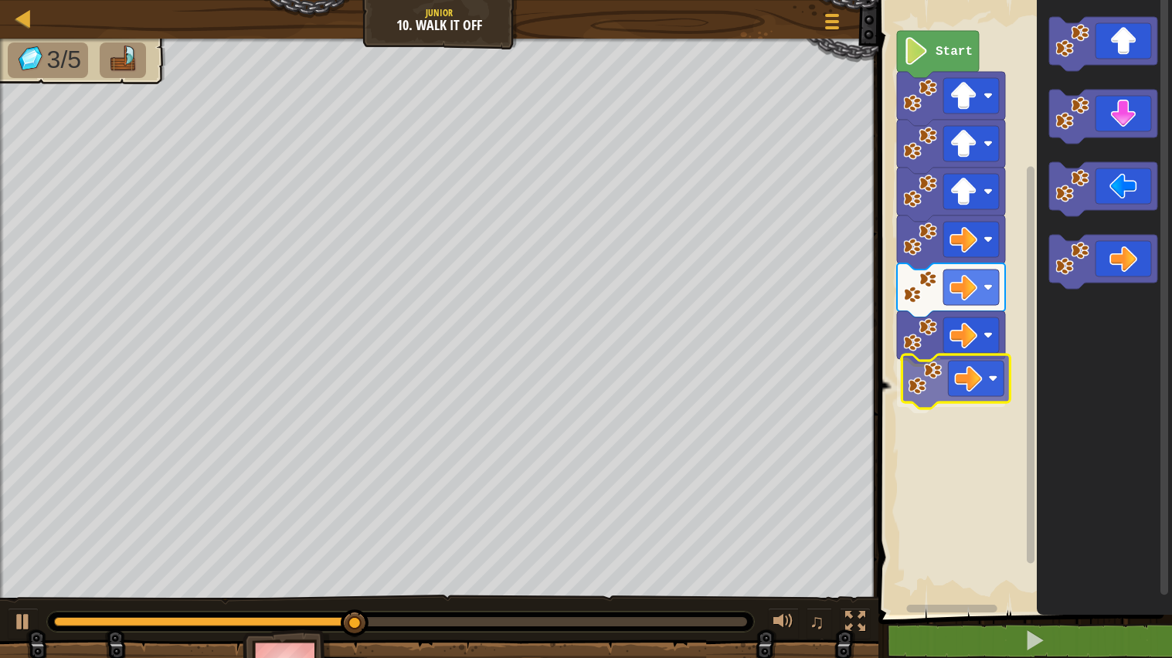
click at [934, 392] on div "Start" at bounding box center [1023, 303] width 298 height 623
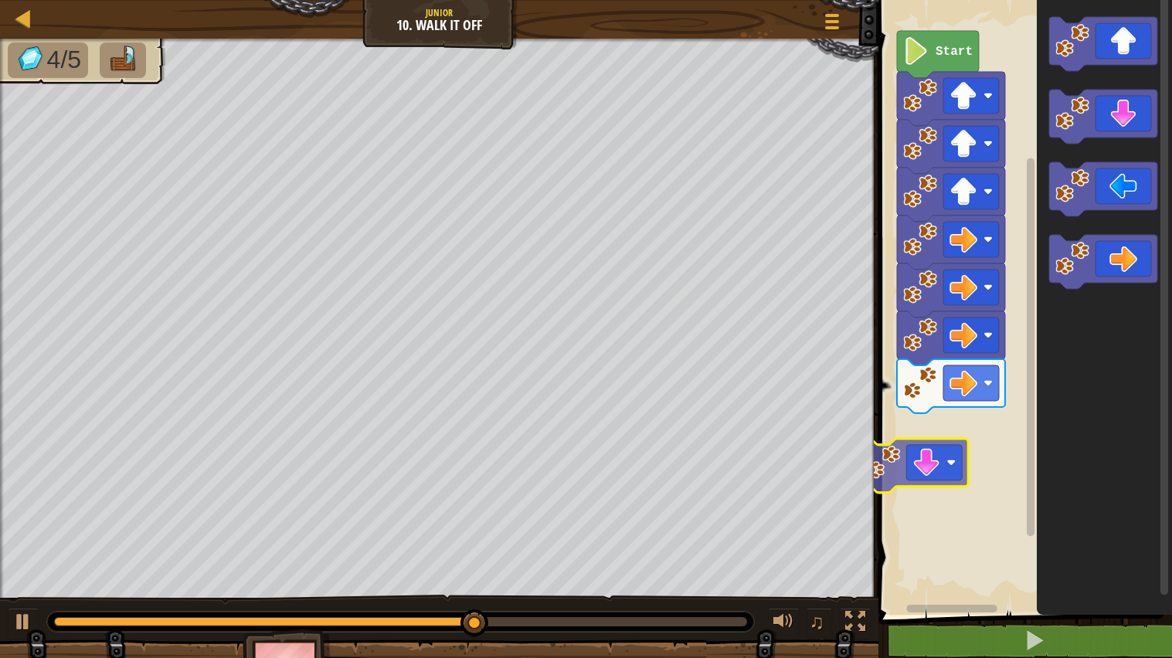
click at [961, 446] on div "Start" at bounding box center [1023, 303] width 298 height 623
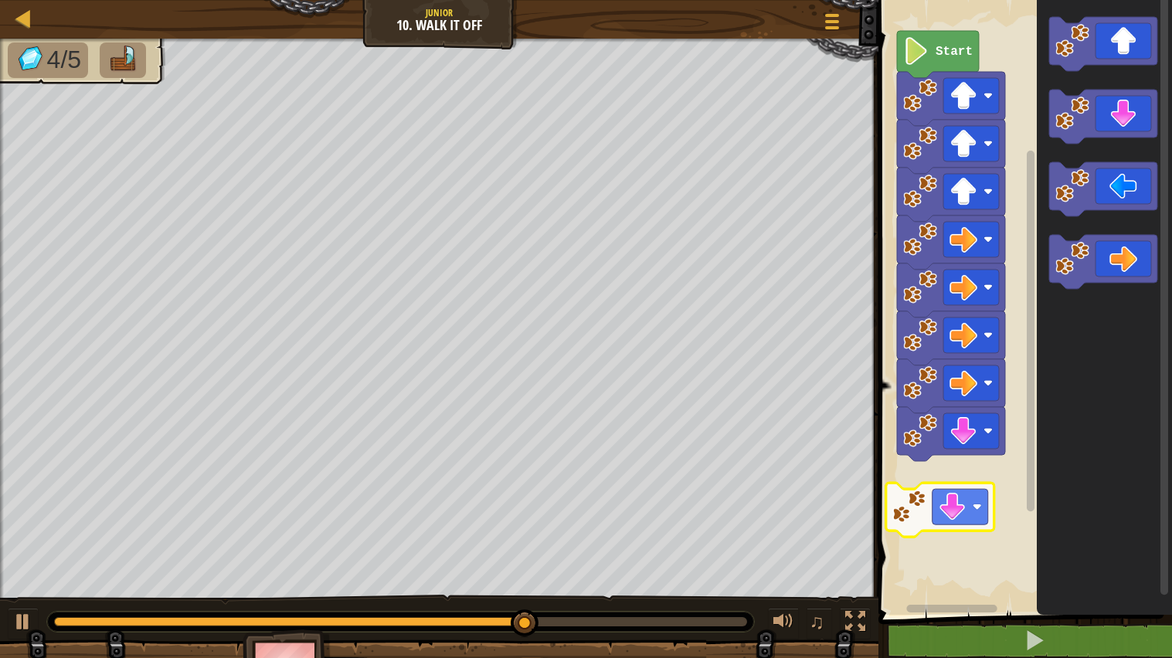
click at [942, 515] on div "Start" at bounding box center [1023, 303] width 298 height 623
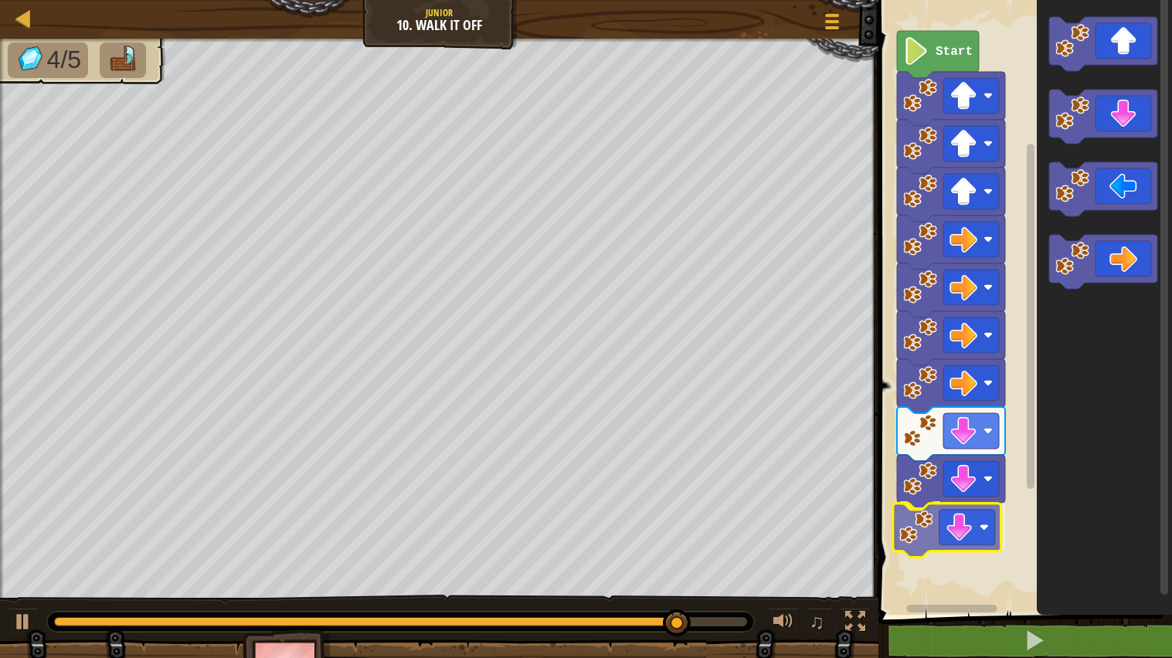
click at [959, 509] on div "Start" at bounding box center [1023, 303] width 298 height 623
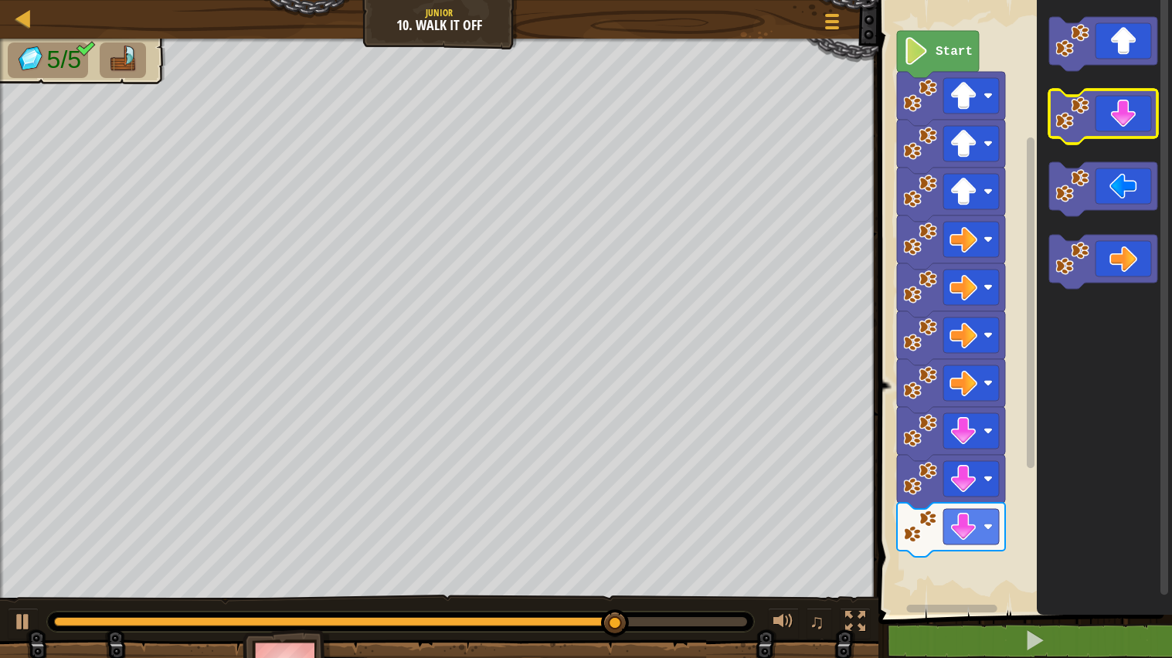
click at [1134, 127] on icon "Blockly Workspace" at bounding box center [1104, 117] width 108 height 54
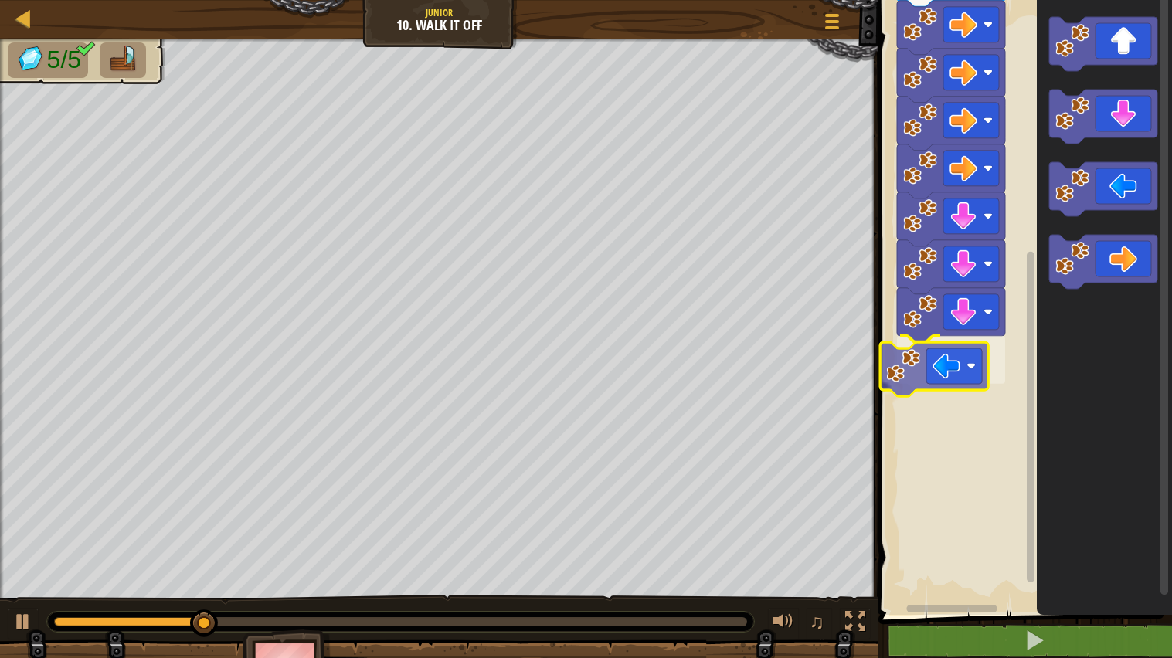
click at [944, 362] on div "Start" at bounding box center [1023, 303] width 298 height 623
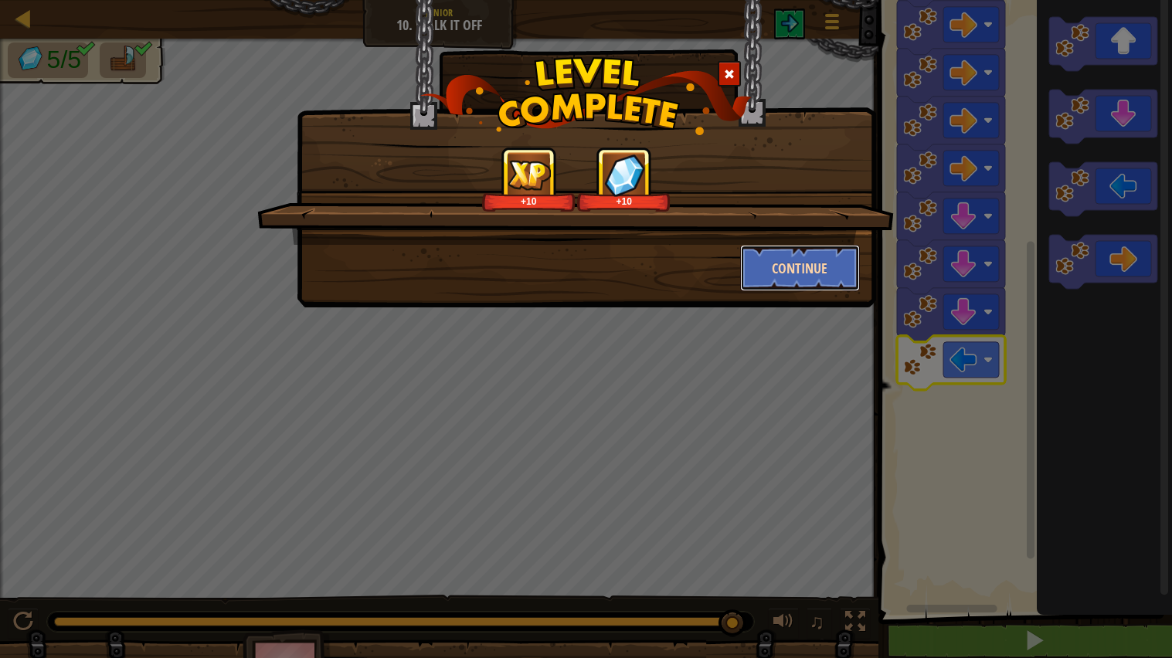
click at [829, 275] on button "Continue" at bounding box center [800, 268] width 120 height 46
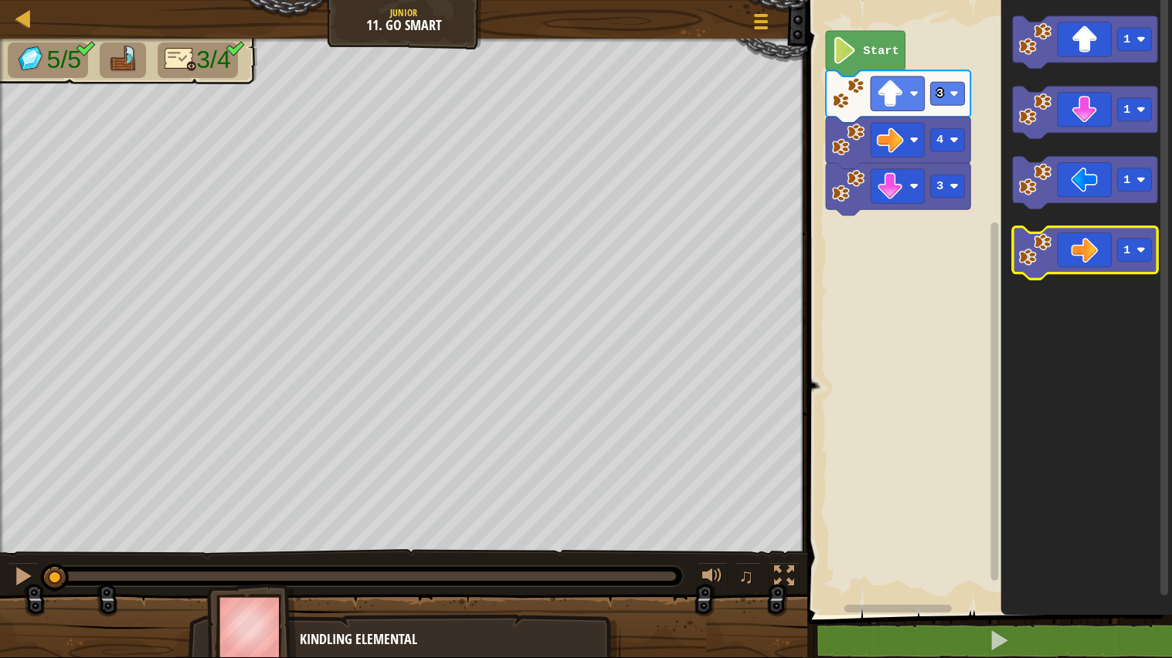
click at [1085, 243] on icon "Blockly Workspace" at bounding box center [1085, 253] width 145 height 53
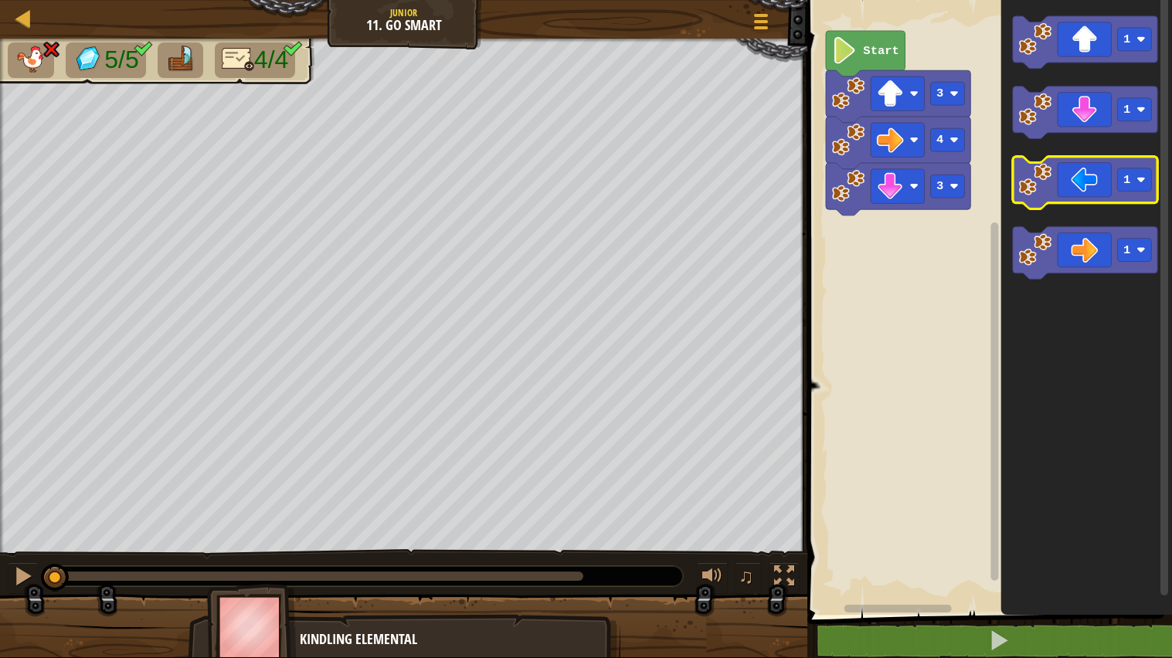
click at [1090, 165] on icon "Blockly Workspace" at bounding box center [1085, 183] width 145 height 53
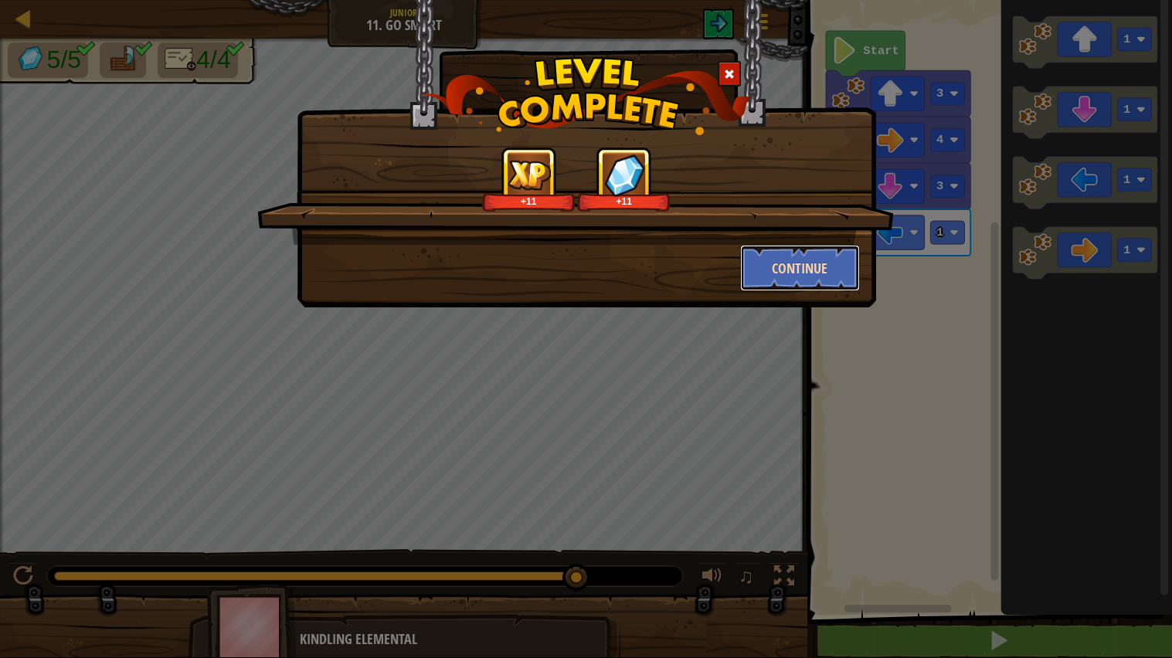
click at [802, 274] on button "Continue" at bounding box center [800, 268] width 120 height 46
